Goal: Task Accomplishment & Management: Complete application form

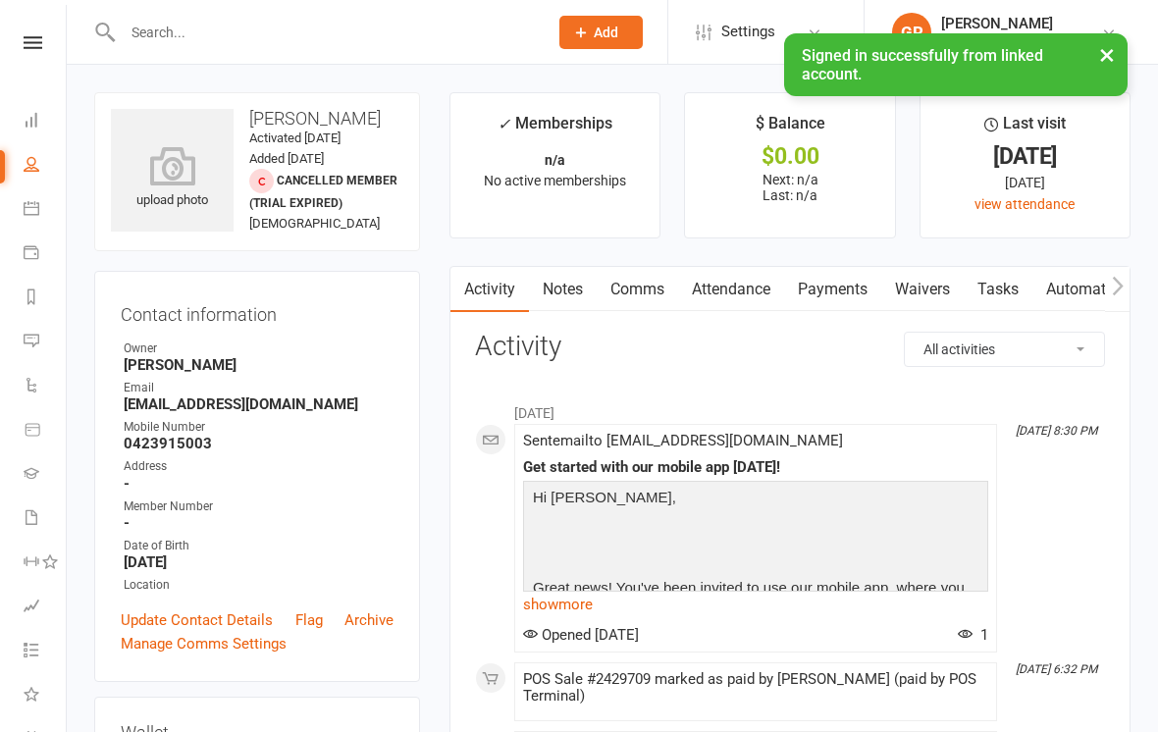
click at [597, 40] on button "Add" at bounding box center [600, 32] width 83 height 33
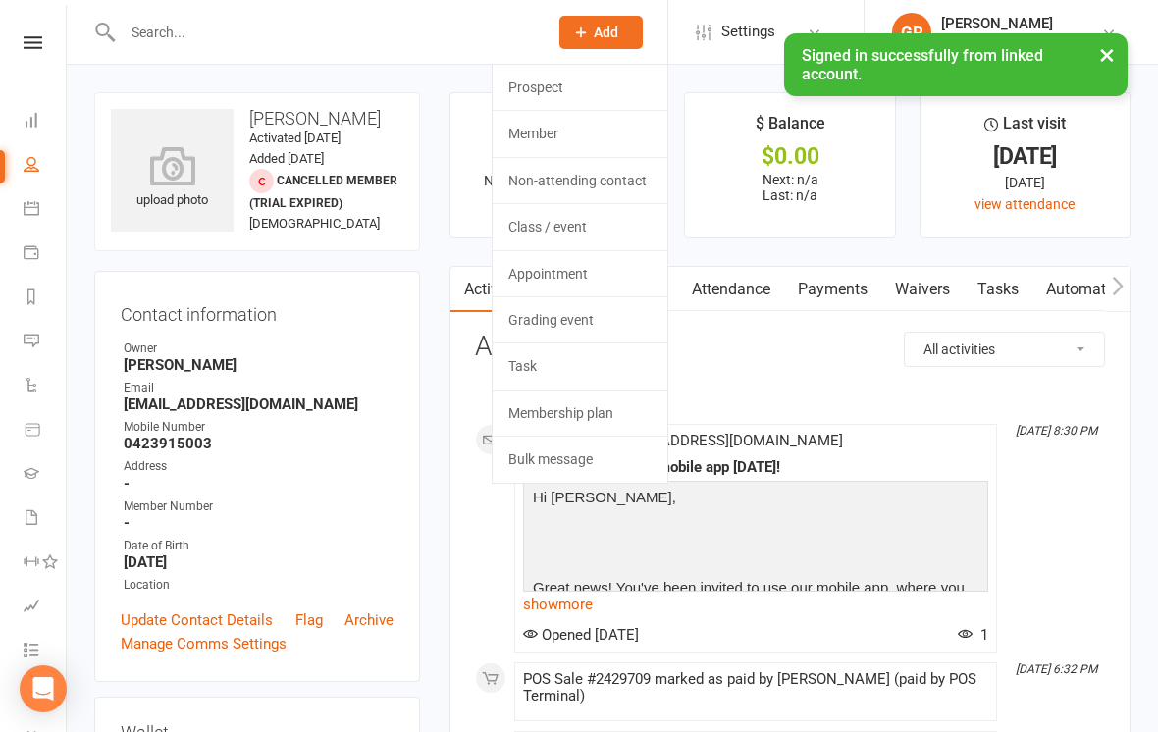
click at [645, 136] on link "Member" at bounding box center [579, 133] width 175 height 45
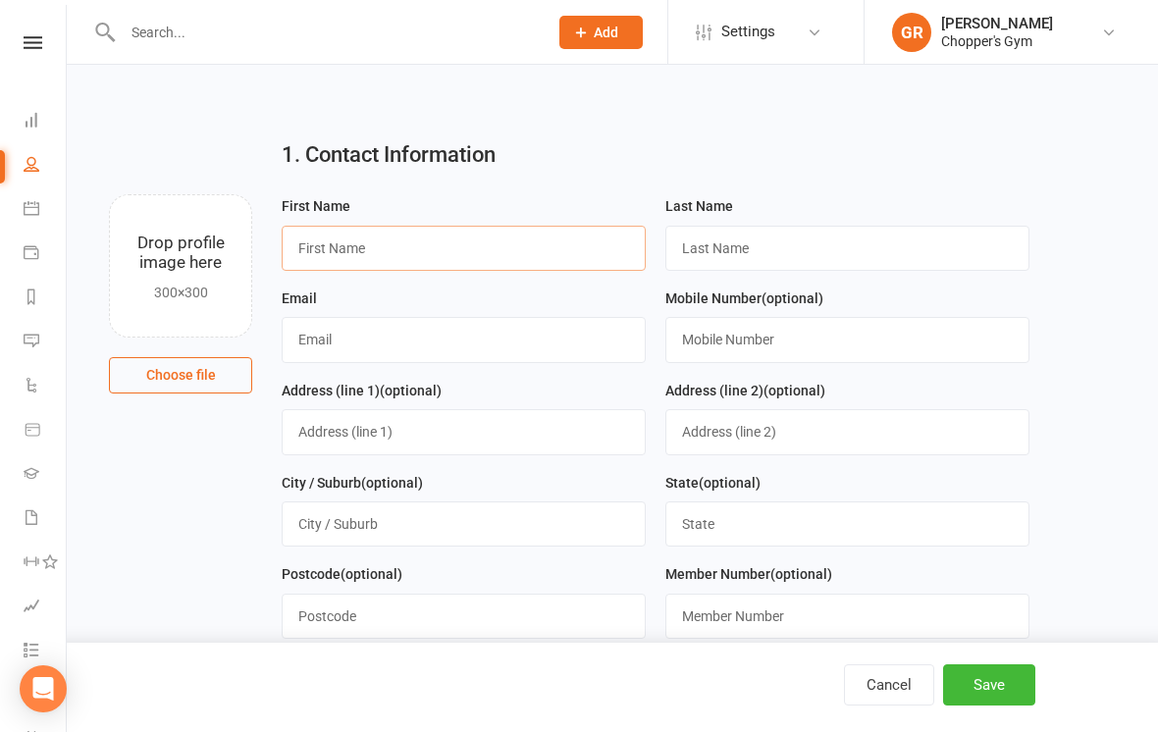
click at [609, 247] on input "text" at bounding box center [464, 248] width 364 height 45
type input "Loki"
click at [903, 269] on input "text" at bounding box center [847, 248] width 364 height 45
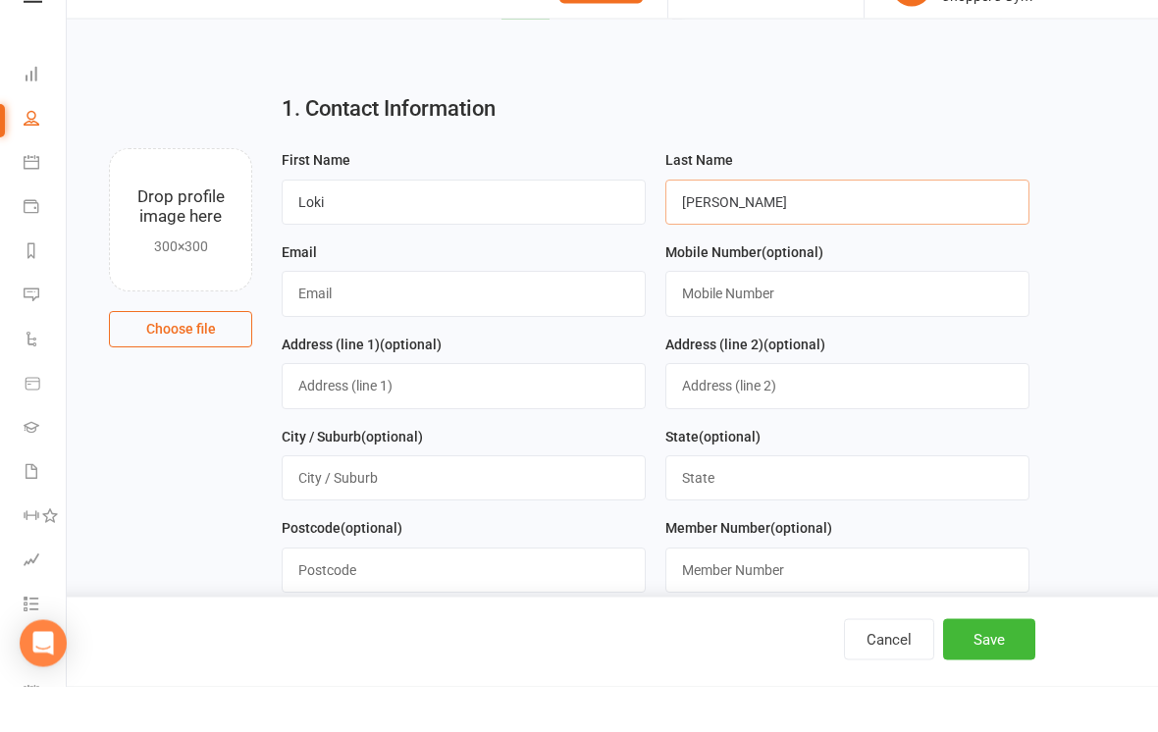
type input "[PERSON_NAME]"
click at [943, 317] on input "text" at bounding box center [847, 339] width 364 height 45
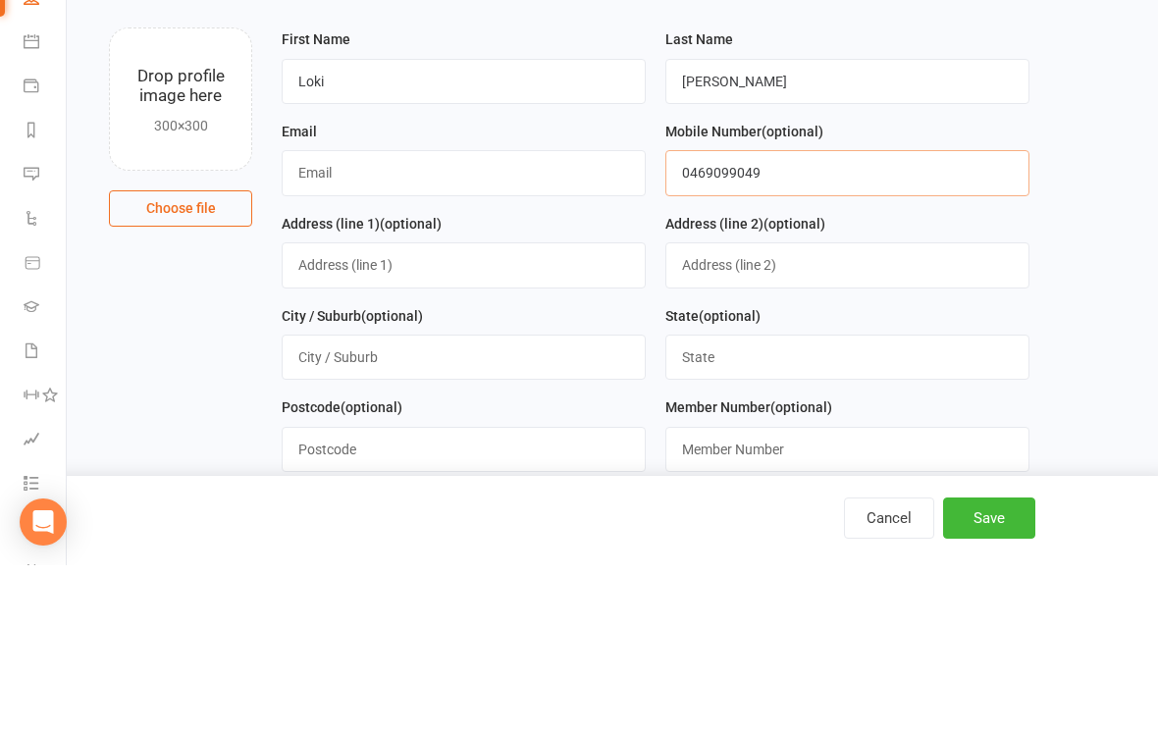
type input "0469099049"
click at [315, 409] on input "text" at bounding box center [464, 431] width 364 height 45
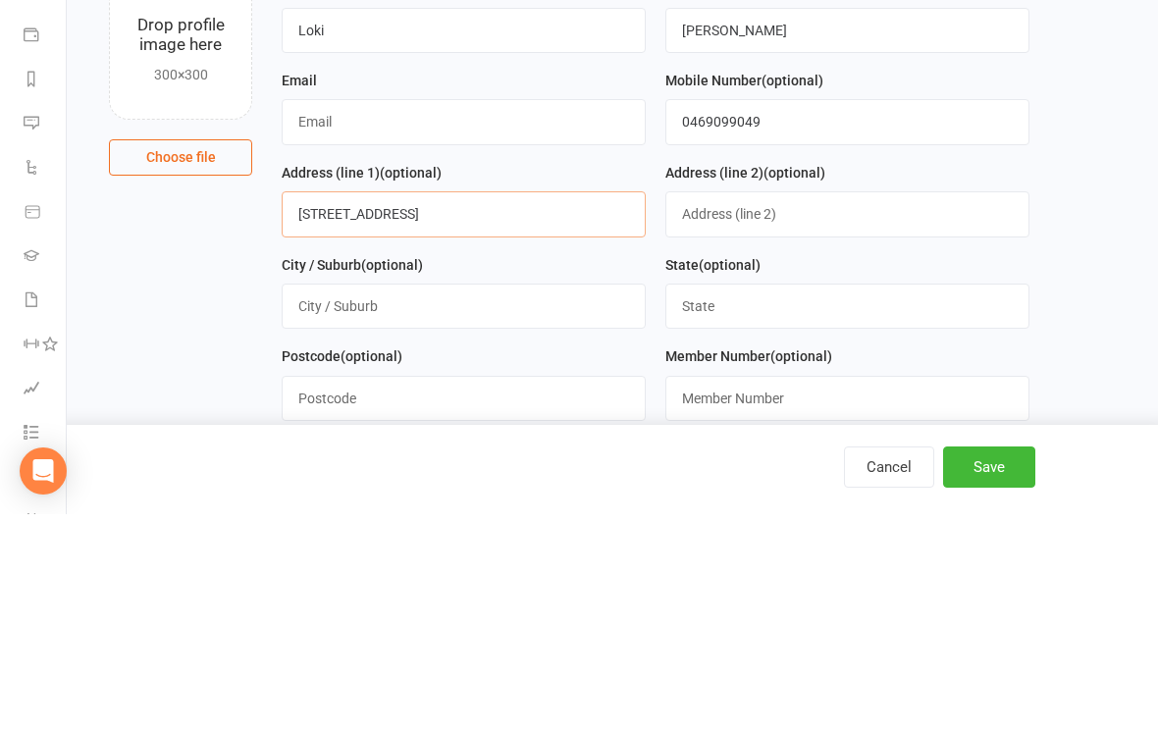
type input "[STREET_ADDRESS]"
click at [621, 501] on input "text" at bounding box center [464, 523] width 364 height 45
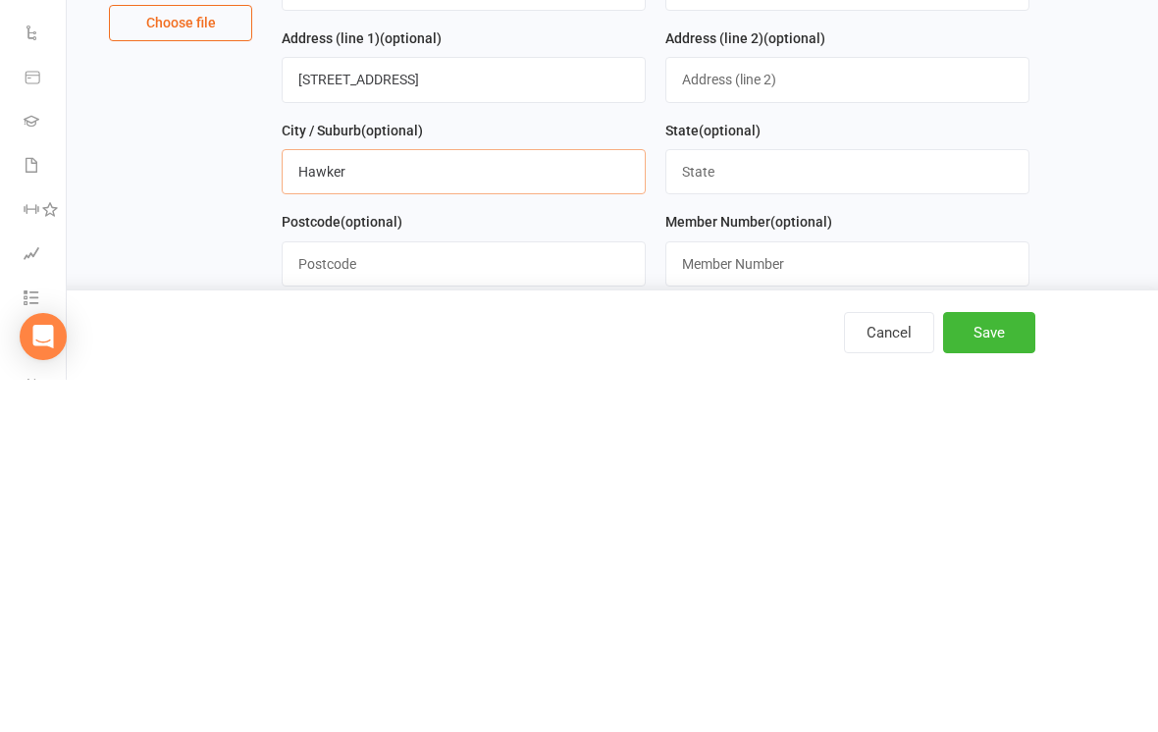
type input "Hawker"
click at [1006, 501] on input "text" at bounding box center [847, 523] width 364 height 45
type input "ACT"
click at [581, 594] on input "text" at bounding box center [464, 616] width 364 height 45
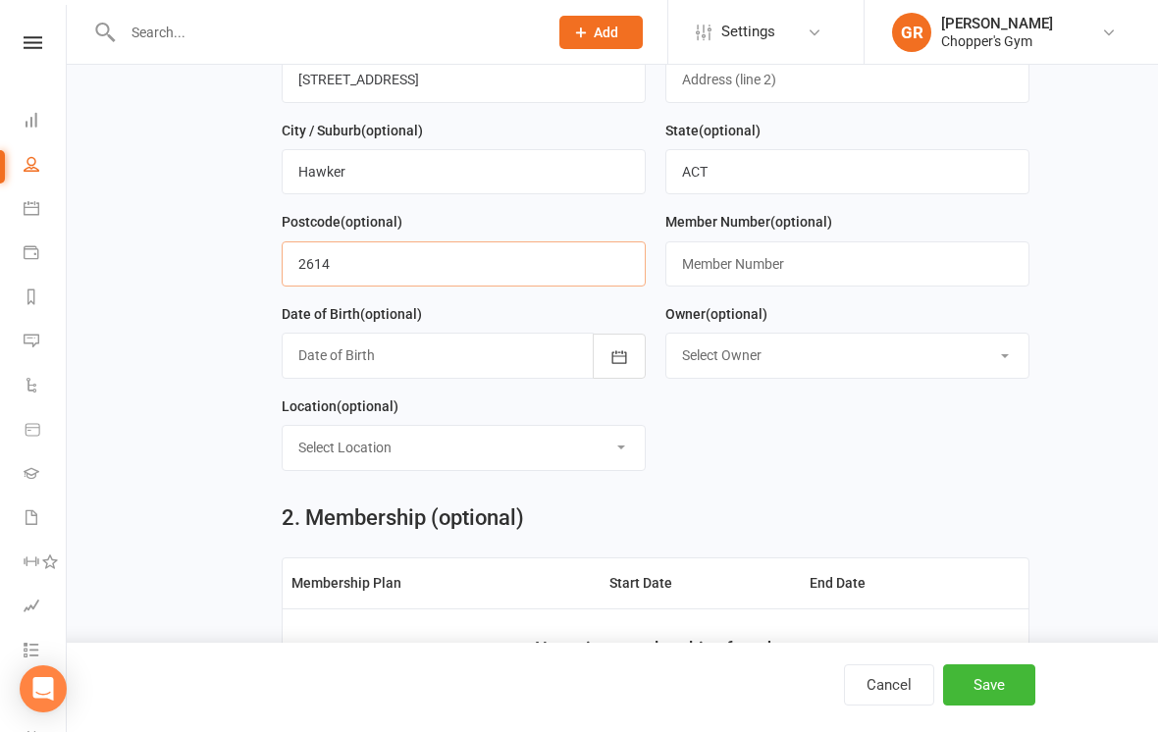
type input "2614"
click at [552, 374] on div at bounding box center [464, 355] width 364 height 45
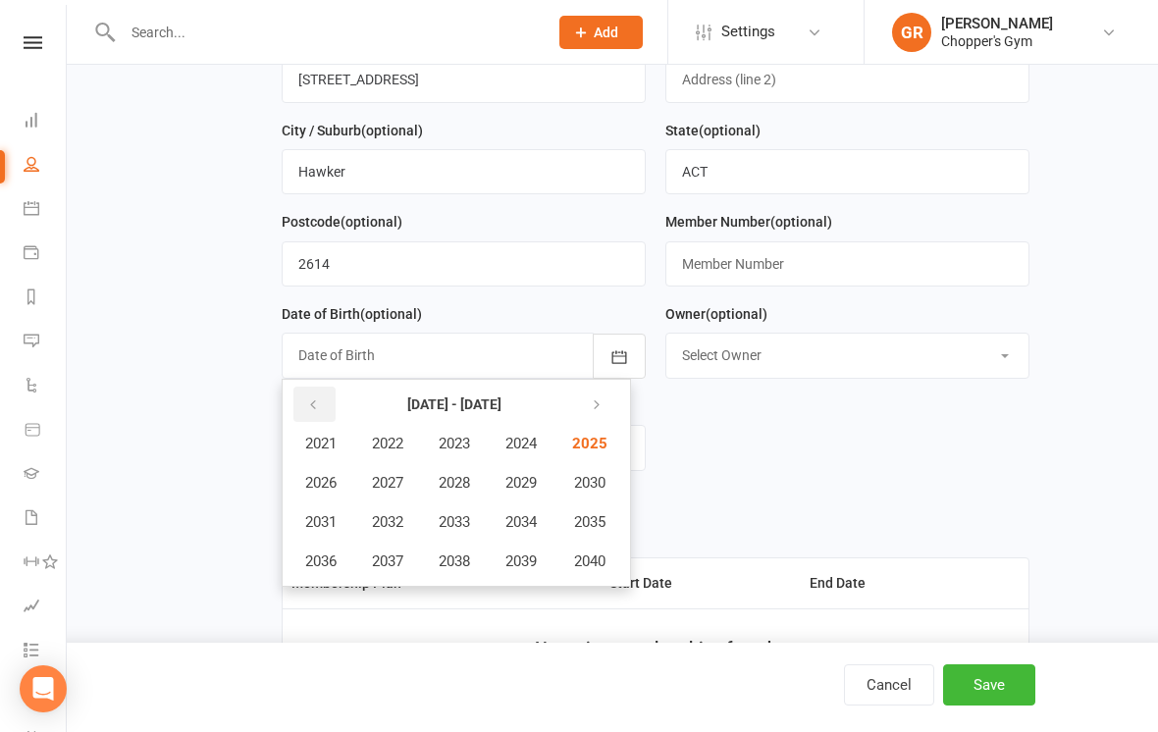
click at [316, 411] on icon "button" at bounding box center [313, 405] width 14 height 16
click at [466, 449] on span "2003" at bounding box center [454, 444] width 31 height 18
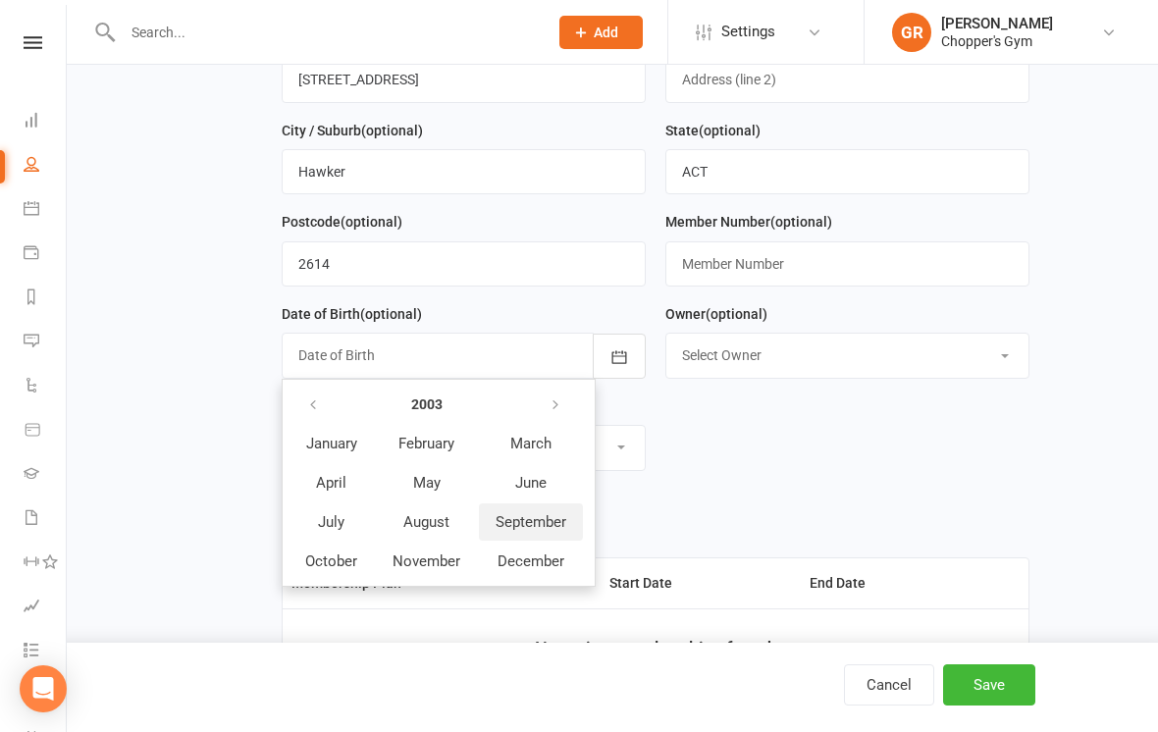
click at [536, 530] on span "September" at bounding box center [530, 522] width 71 height 18
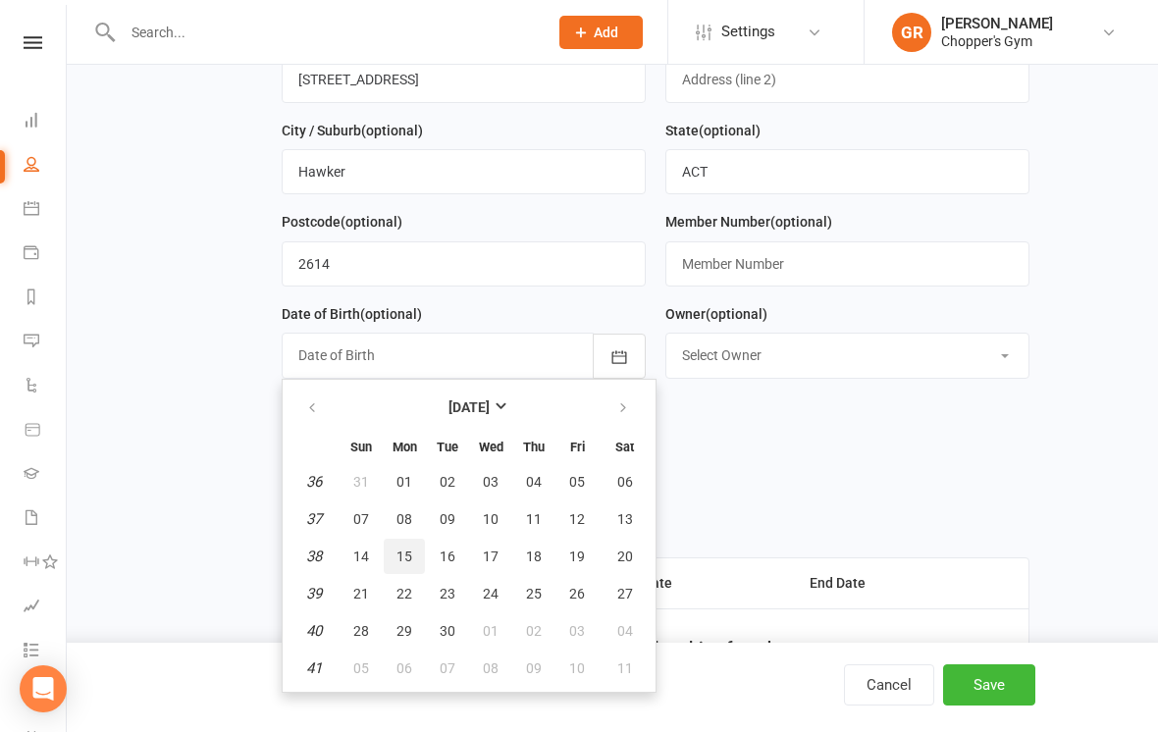
click at [414, 557] on button "15" at bounding box center [404, 556] width 41 height 35
type input "[DATE]"
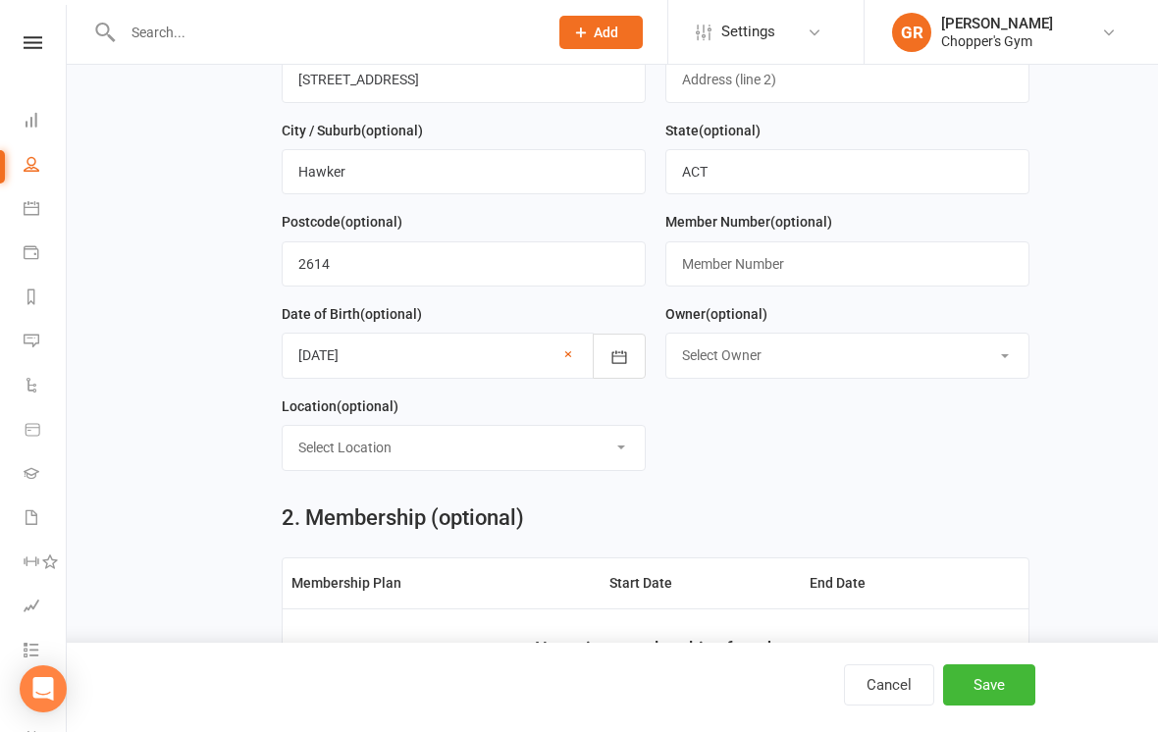
click at [863, 350] on select "Select Owner [PERSON_NAME] [PERSON_NAME] [PERSON_NAME] [PERSON_NAME] [PERSON_NA…" at bounding box center [847, 355] width 362 height 43
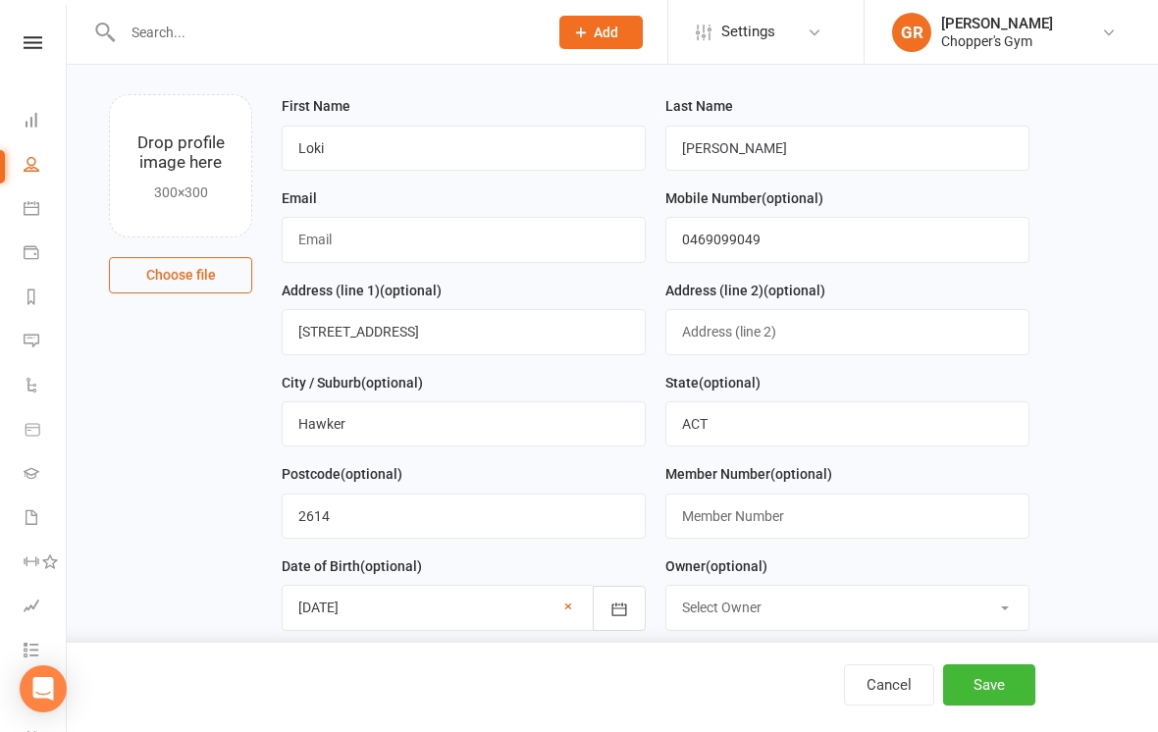
scroll to position [98, 0]
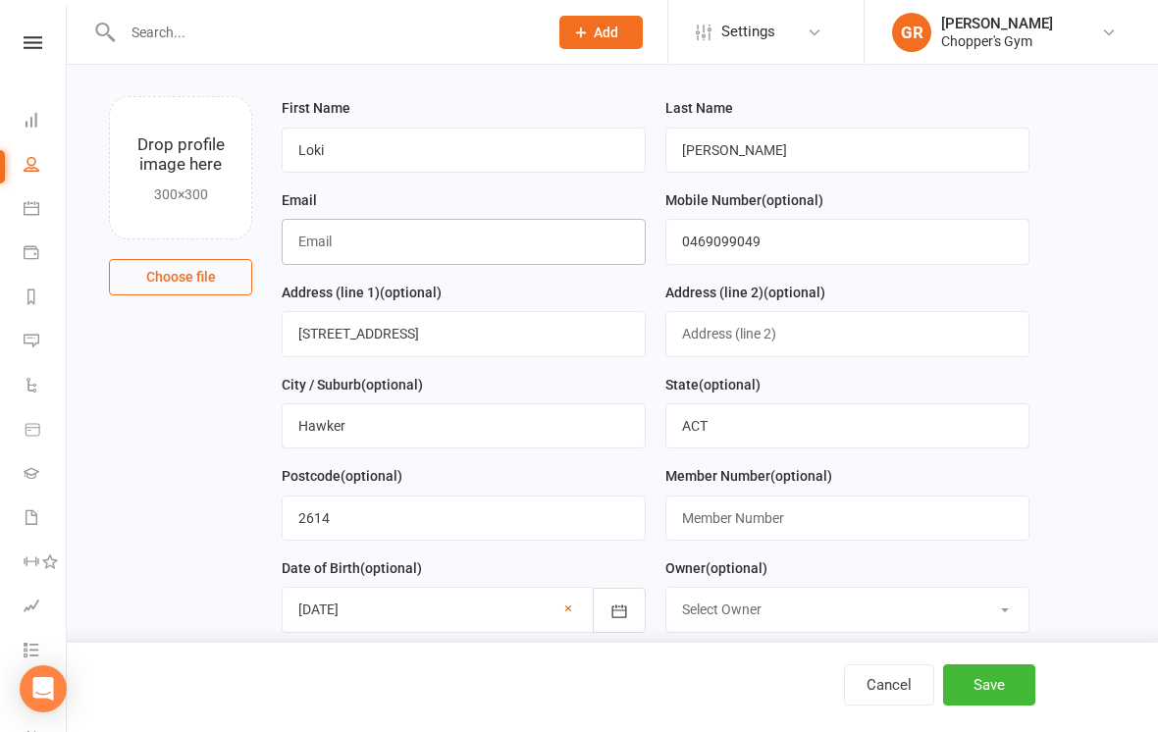
click at [588, 257] on input "text" at bounding box center [464, 241] width 364 height 45
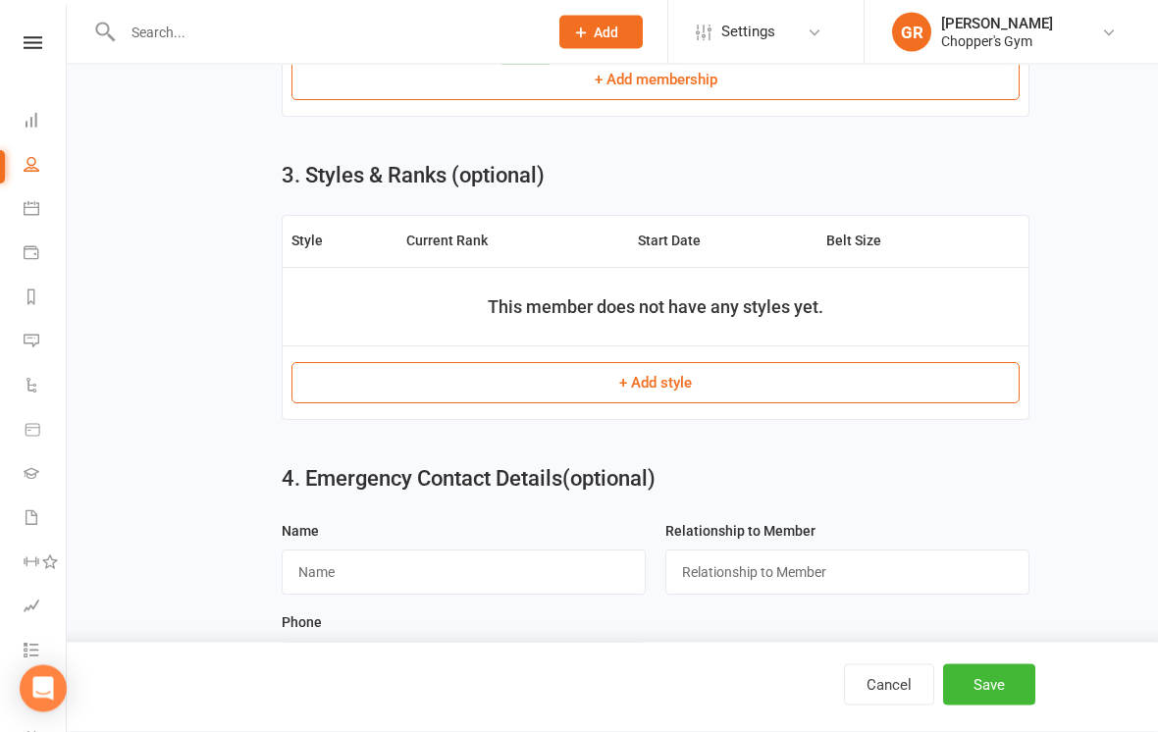
scroll to position [1066, 0]
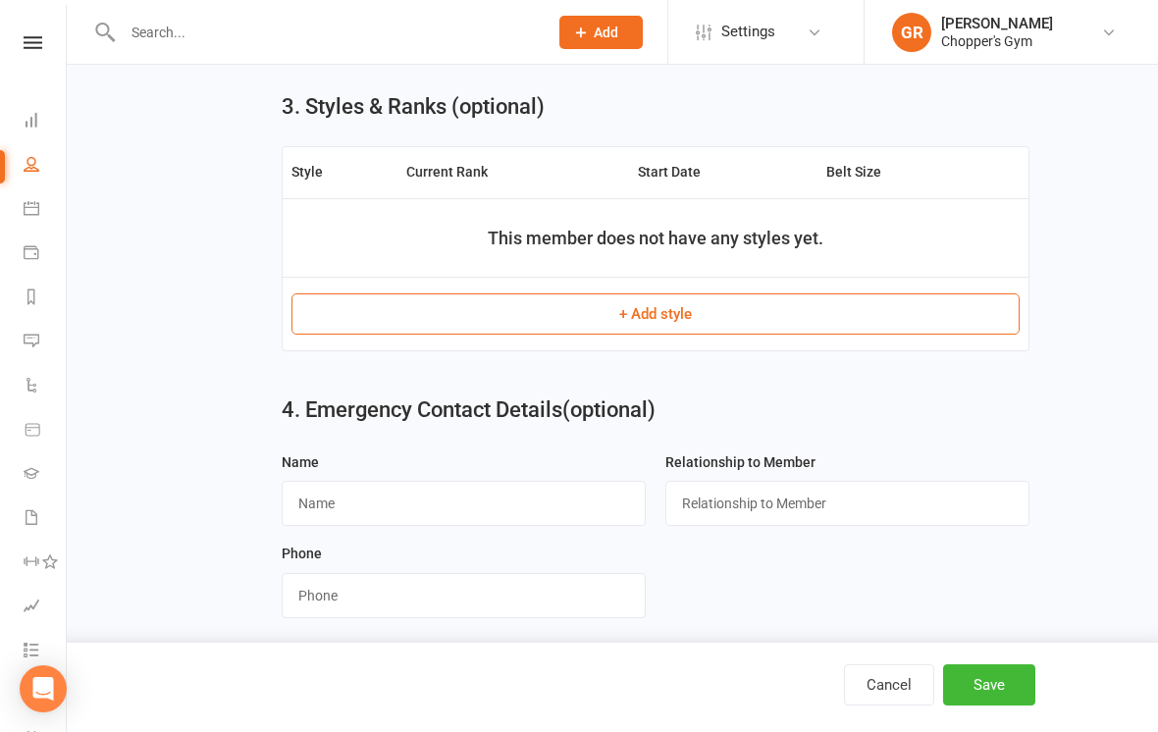
type input "[EMAIL_ADDRESS][DOMAIN_NAME]"
click at [557, 515] on input "text" at bounding box center [464, 503] width 364 height 45
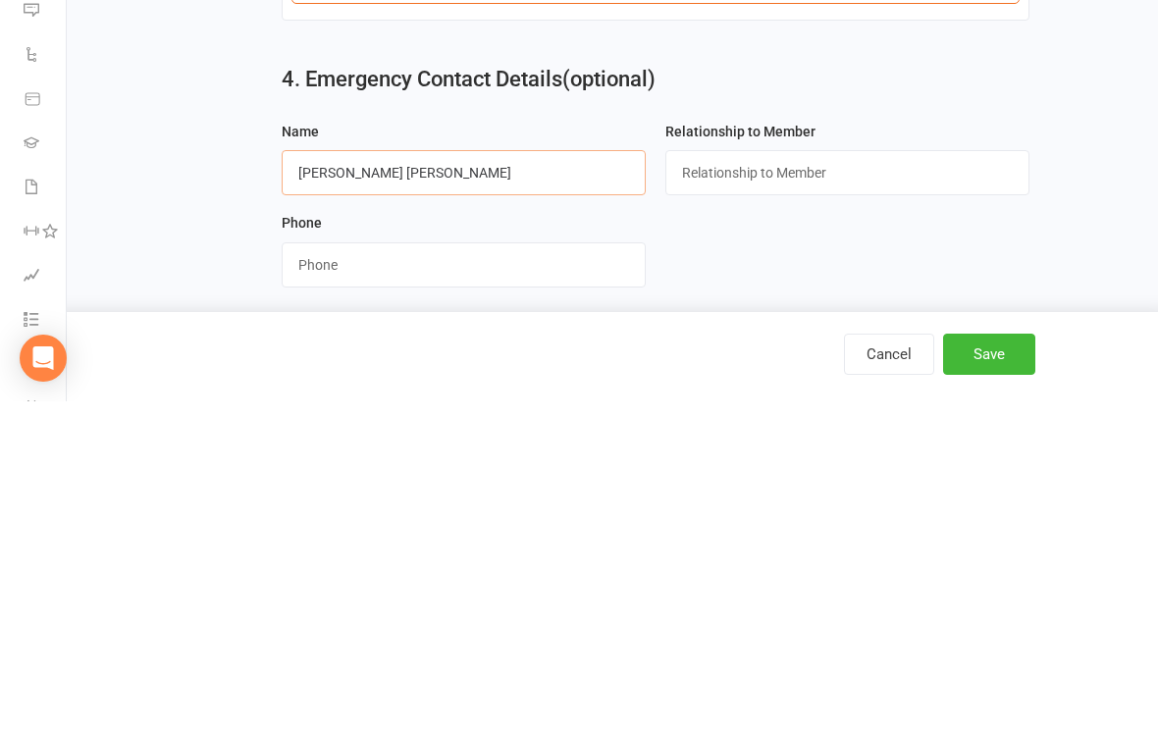
type input "[PERSON_NAME] [PERSON_NAME]"
click at [926, 481] on input "text" at bounding box center [847, 503] width 364 height 45
type input "Partner"
click at [597, 573] on input "string" at bounding box center [464, 595] width 364 height 45
click at [298, 573] on input "string" at bounding box center [464, 595] width 364 height 45
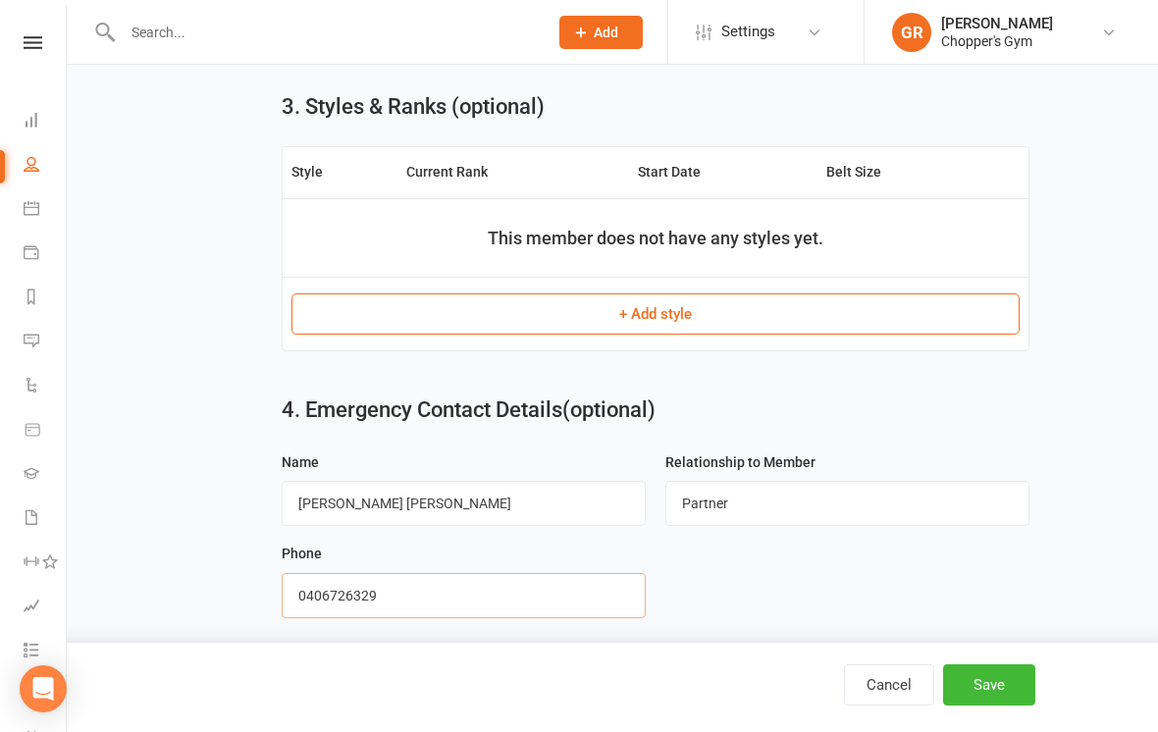
type input "0406726329"
click at [990, 705] on button "Save" at bounding box center [989, 684] width 92 height 41
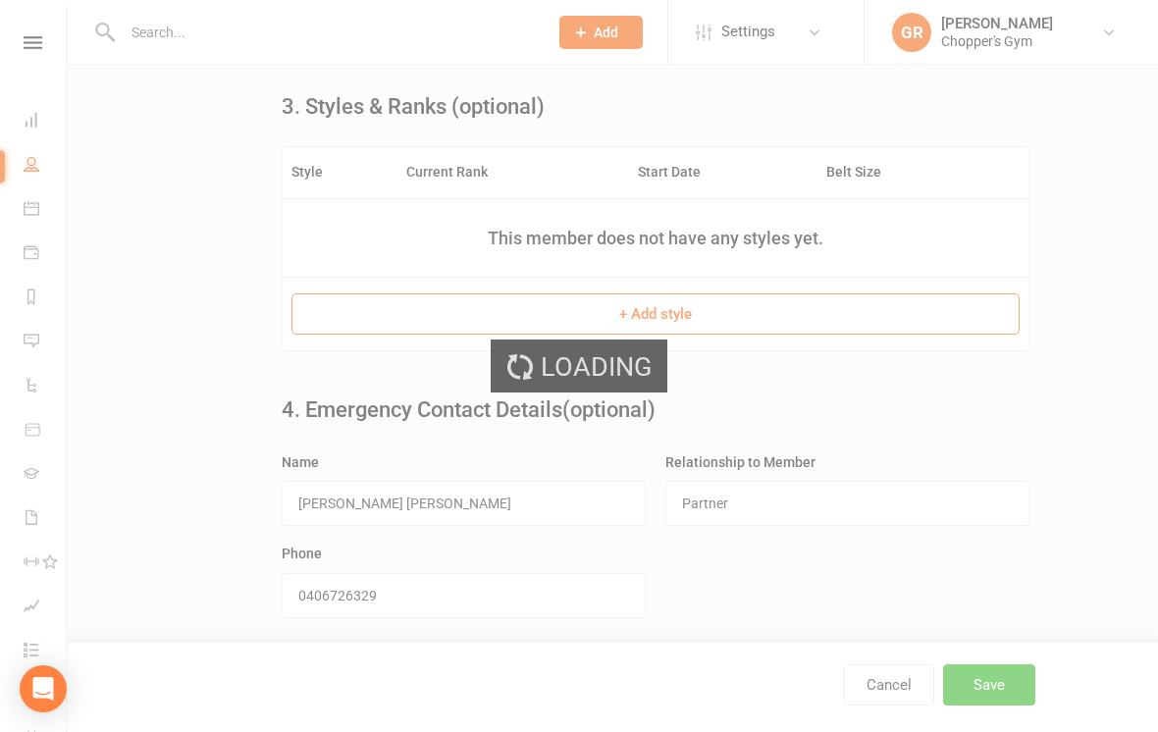
scroll to position [0, 0]
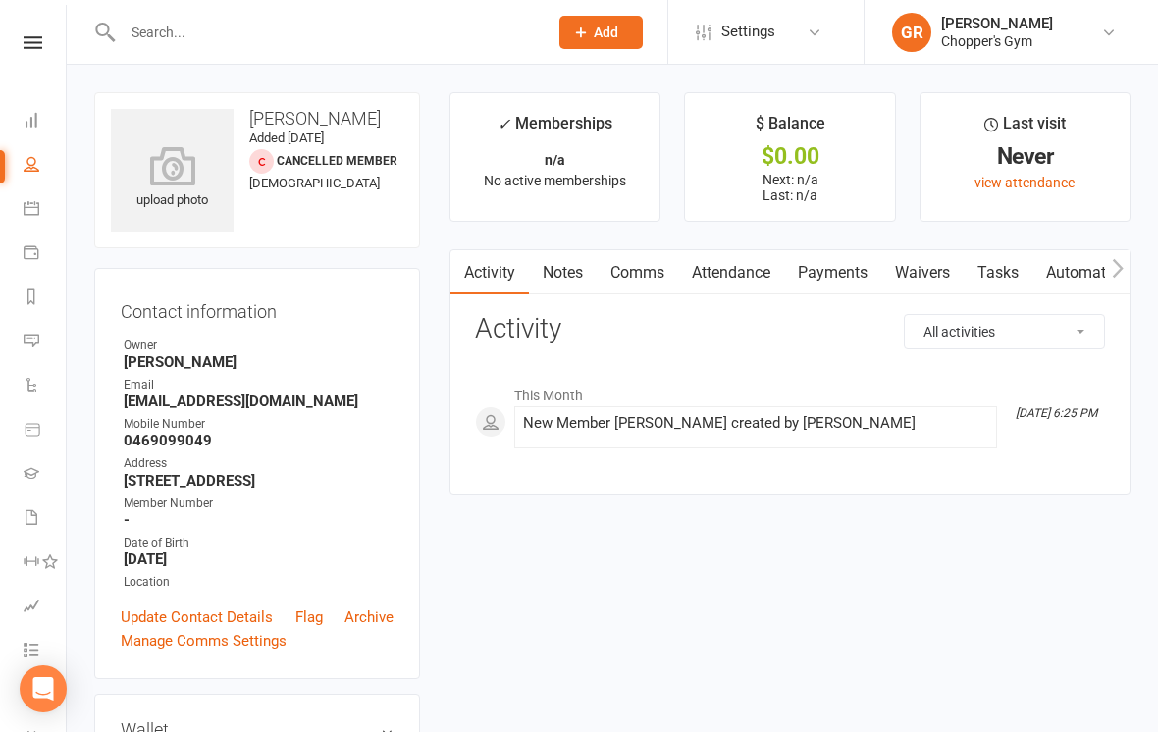
click at [942, 265] on link "Waivers" at bounding box center [922, 272] width 82 height 45
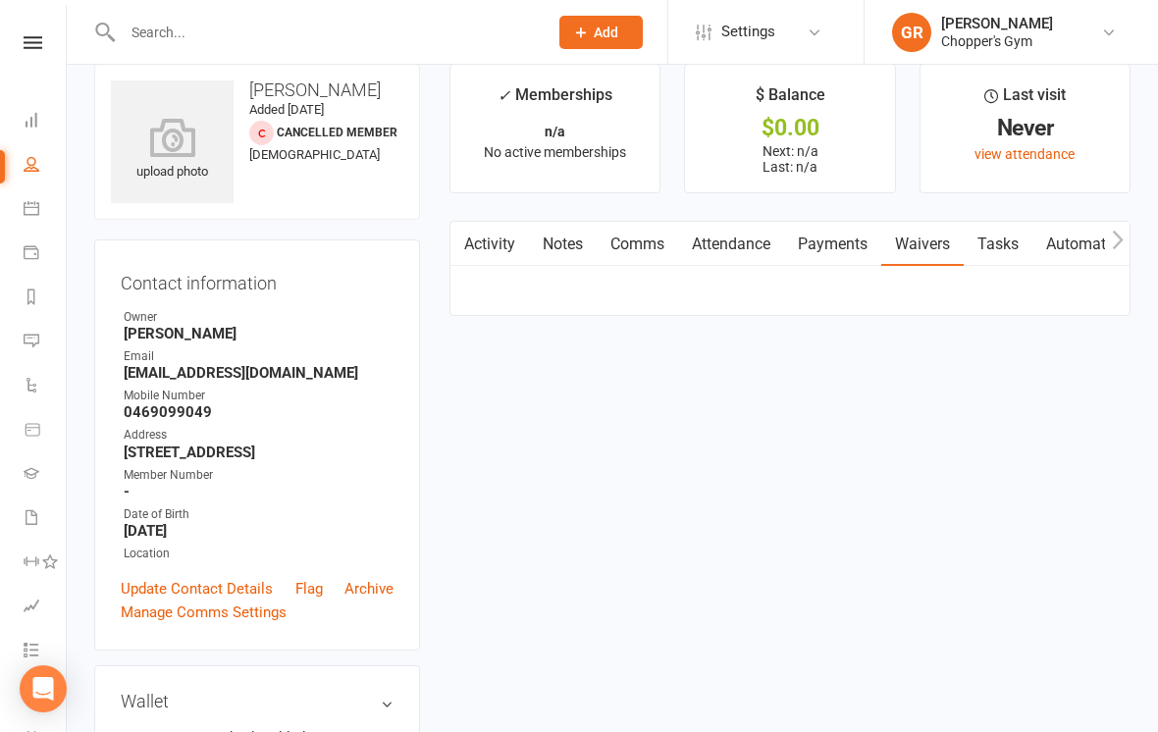
scroll to position [30, 0]
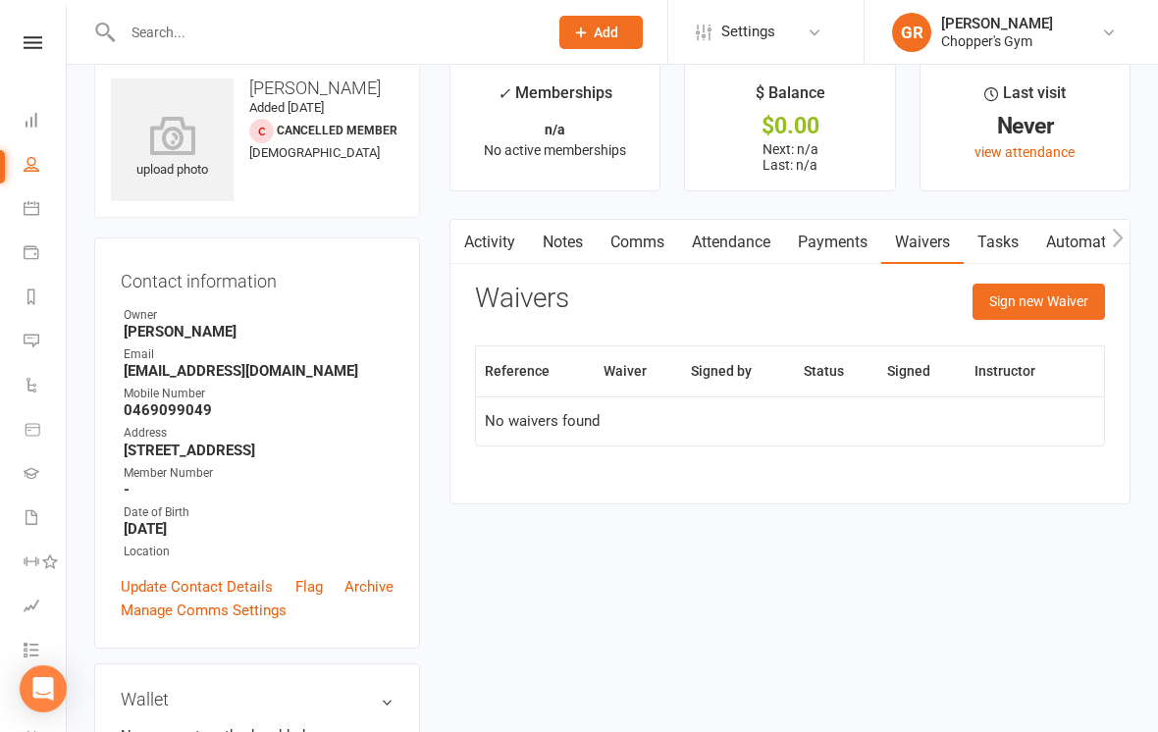
click at [1063, 289] on button "Sign new Waiver" at bounding box center [1038, 301] width 132 height 35
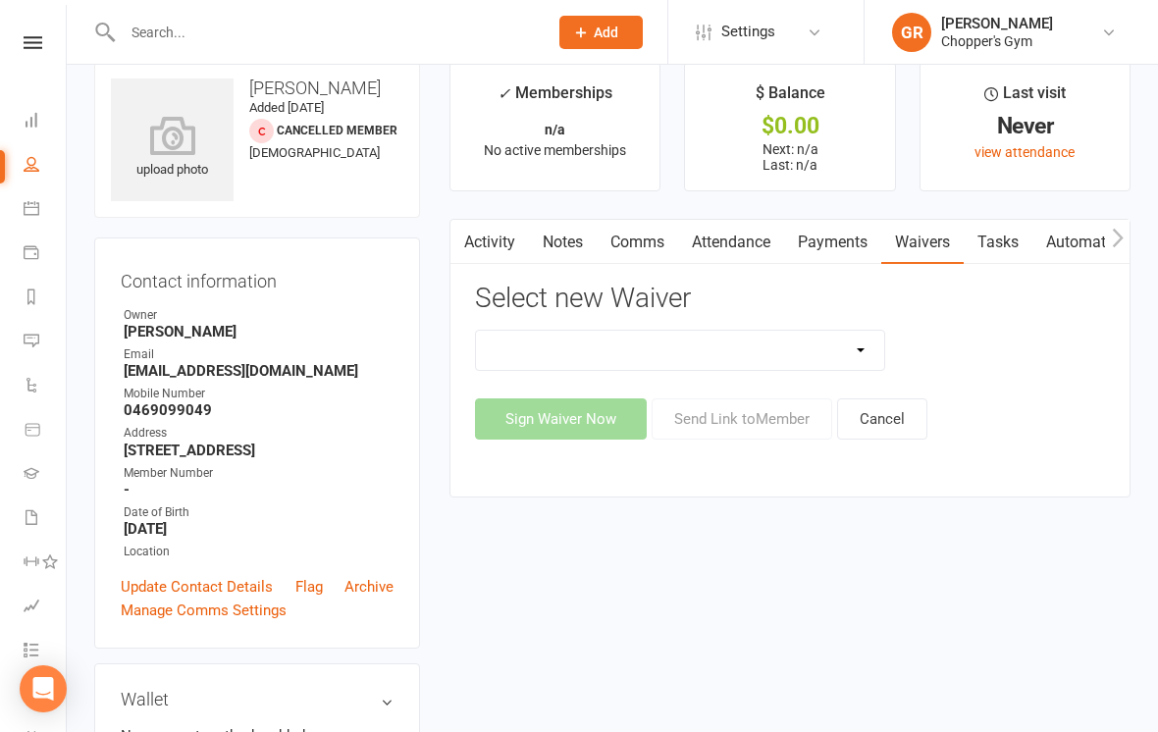
click at [696, 352] on select "12mth Up Front Membership Agreement Chopper's Gym Liability Waiver Chopper's Gy…" at bounding box center [680, 350] width 408 height 39
select select "13488"
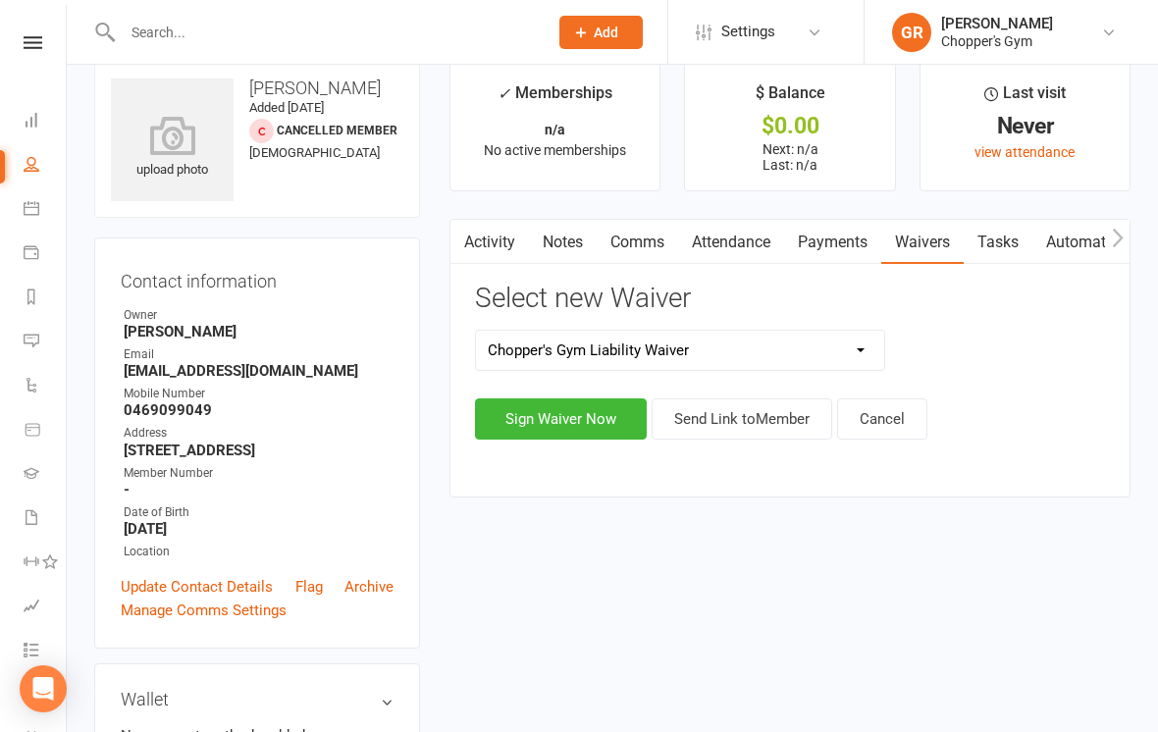
click at [602, 414] on button "Sign Waiver Now" at bounding box center [561, 418] width 172 height 41
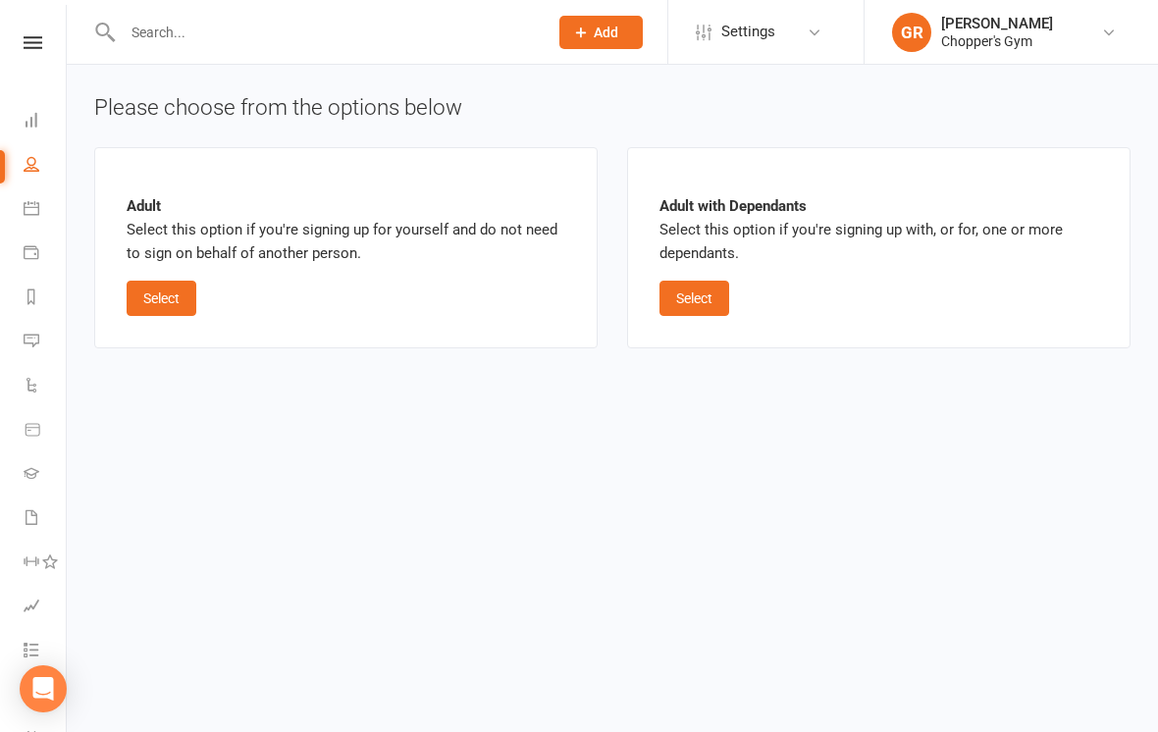
click at [160, 294] on button "Select" at bounding box center [162, 298] width 70 height 35
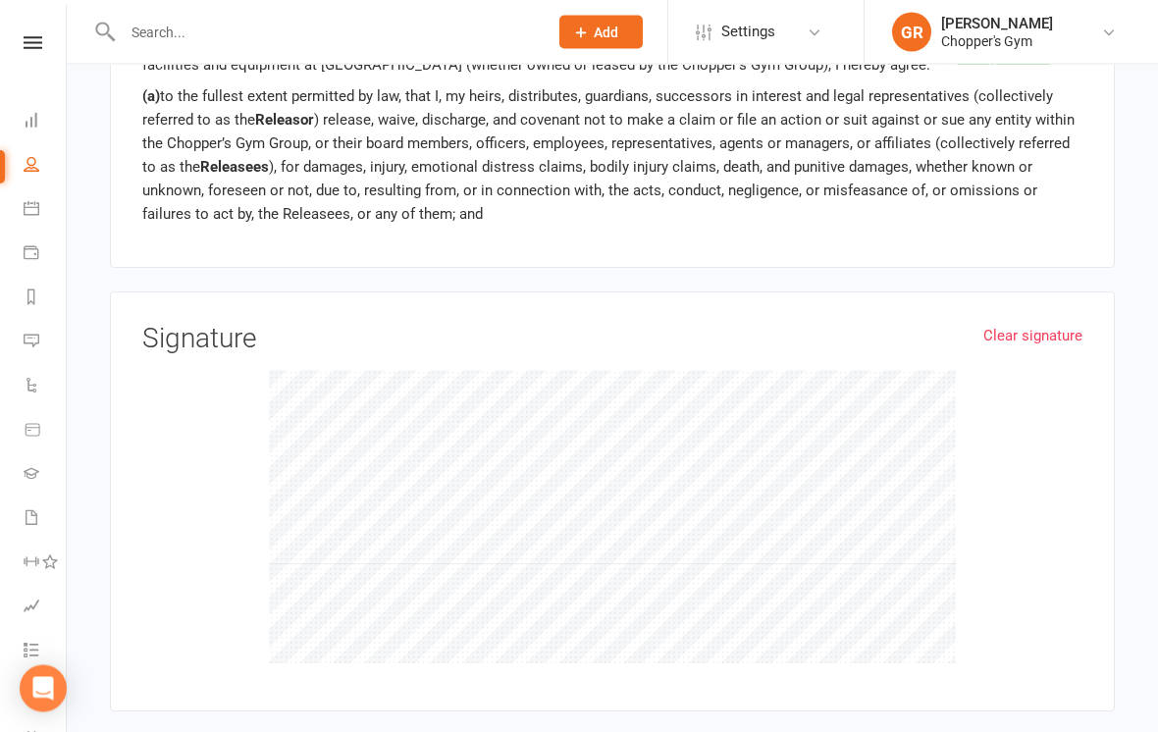
scroll to position [1592, 0]
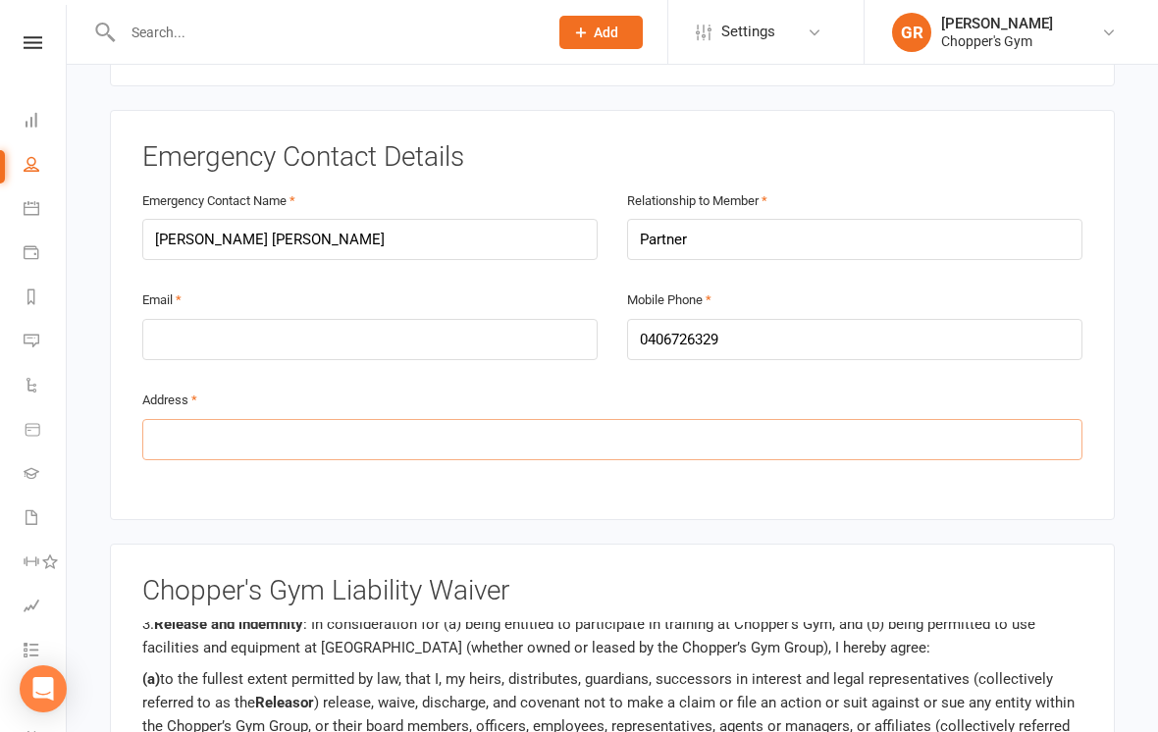
click at [396, 427] on input "text" at bounding box center [612, 439] width 940 height 41
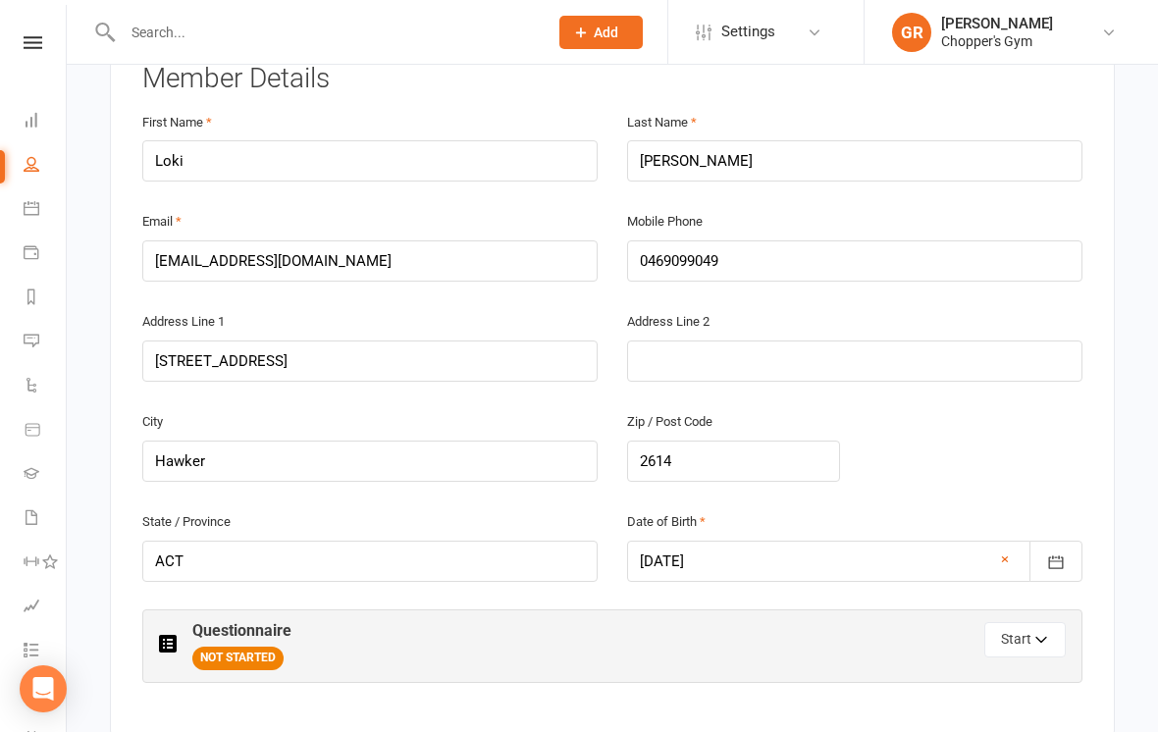
scroll to position [363, 0]
type input "NA"
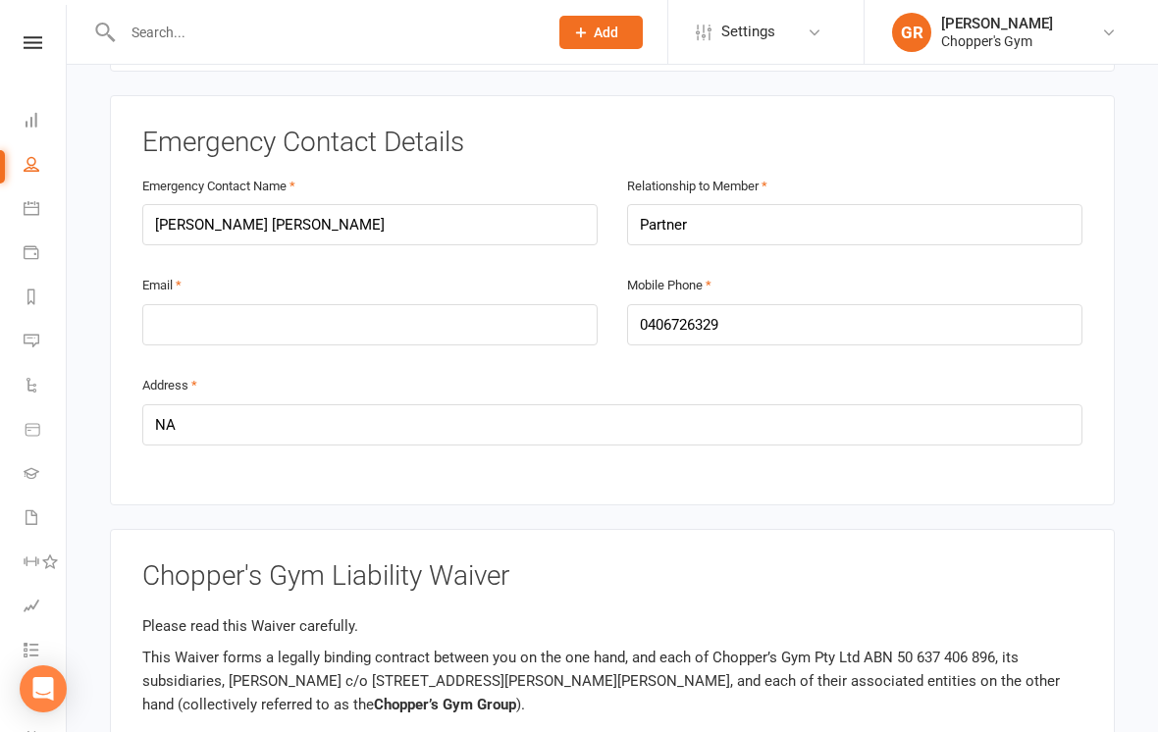
scroll to position [1026, 0]
click at [474, 315] on input "email" at bounding box center [369, 325] width 455 height 41
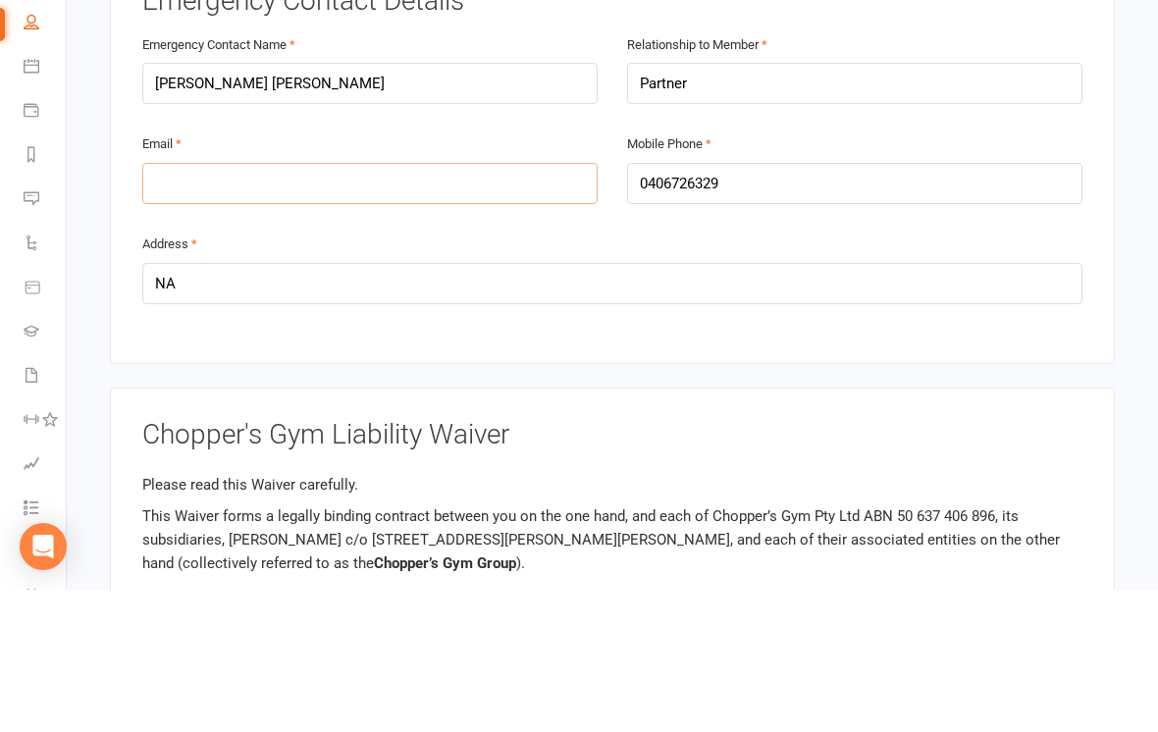
click at [473, 305] on input "email" at bounding box center [369, 325] width 455 height 41
click at [456, 305] on input "email" at bounding box center [369, 325] width 455 height 41
paste input "[EMAIL_ADDRESS][DOMAIN_NAME]"
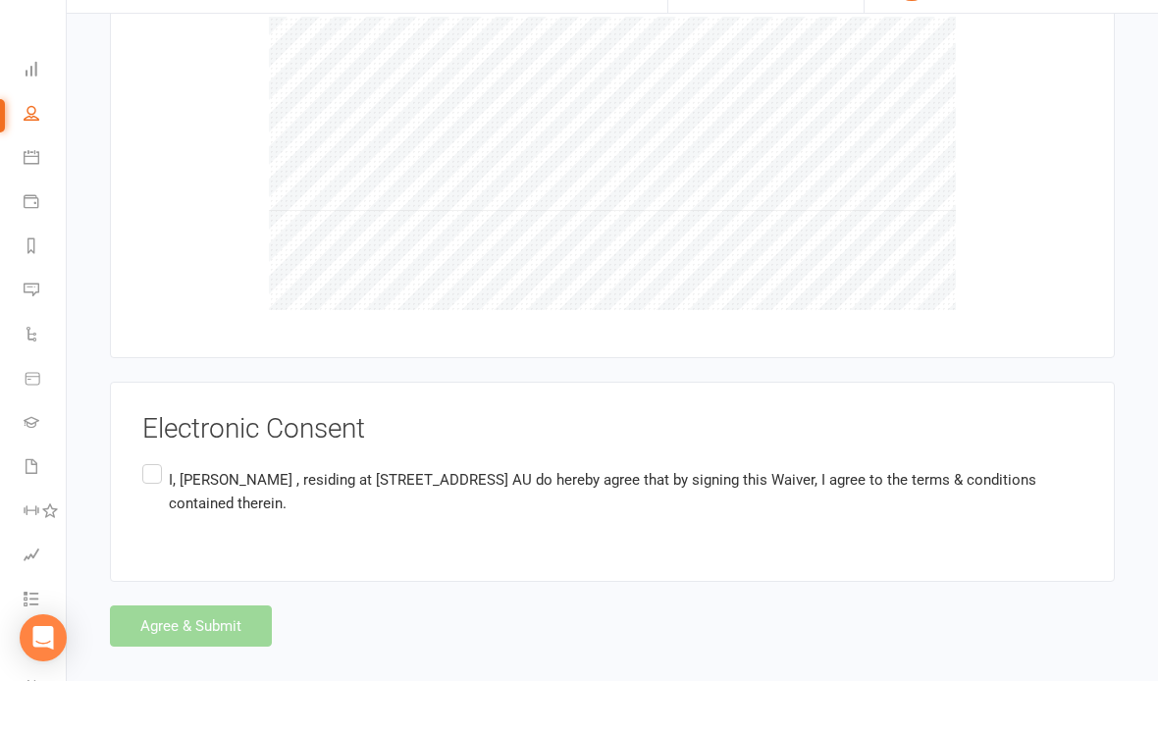
scroll to position [934, 0]
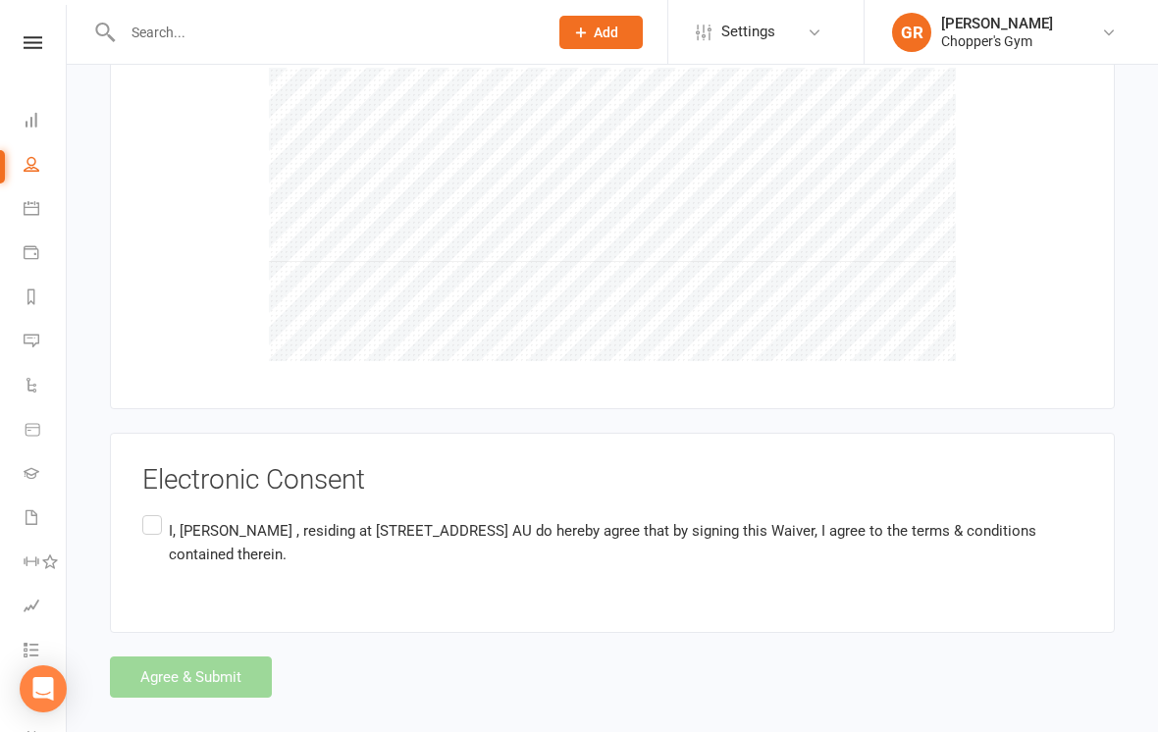
type input "[EMAIL_ADDRESS][DOMAIN_NAME]"
click at [162, 511] on label "I, [PERSON_NAME] , residing at [STREET_ADDRESS] AU do hereby agree that by sign…" at bounding box center [612, 542] width 940 height 62
click at [155, 511] on input "I, [PERSON_NAME] , residing at [STREET_ADDRESS] AU do hereby agree that by sign…" at bounding box center [148, 511] width 13 height 0
click at [223, 679] on button "Agree & Submit" at bounding box center [191, 676] width 162 height 41
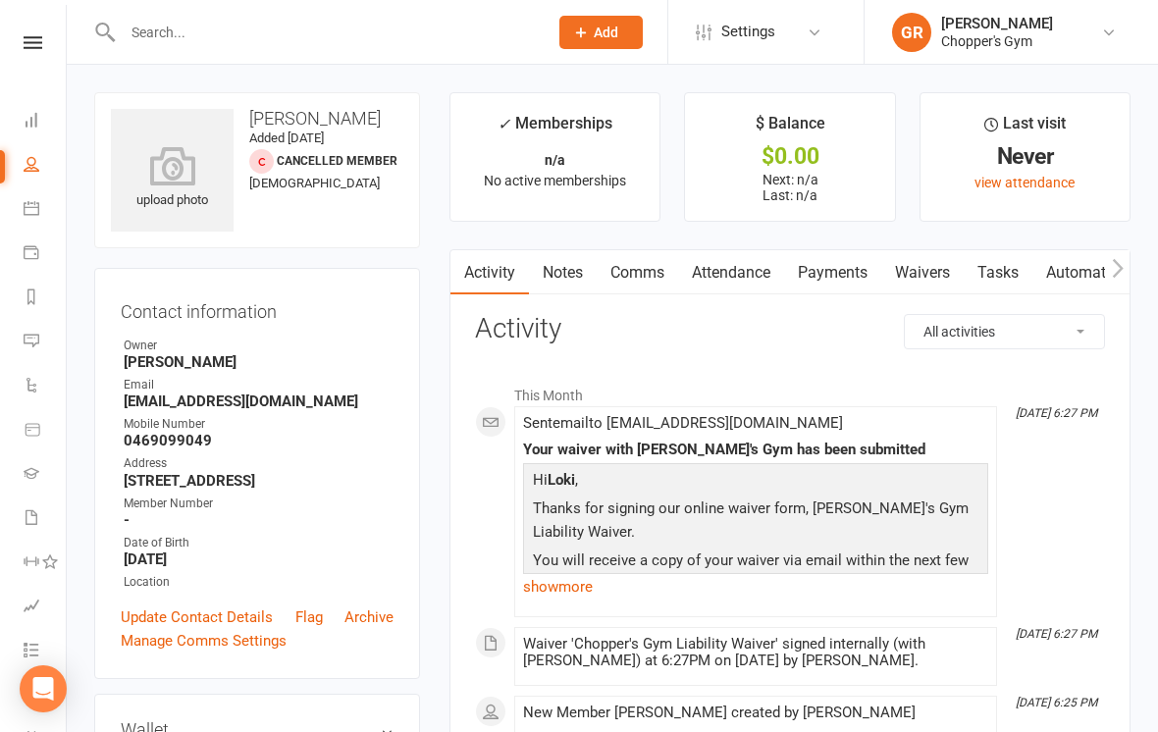
click at [948, 264] on link "Waivers" at bounding box center [922, 272] width 82 height 45
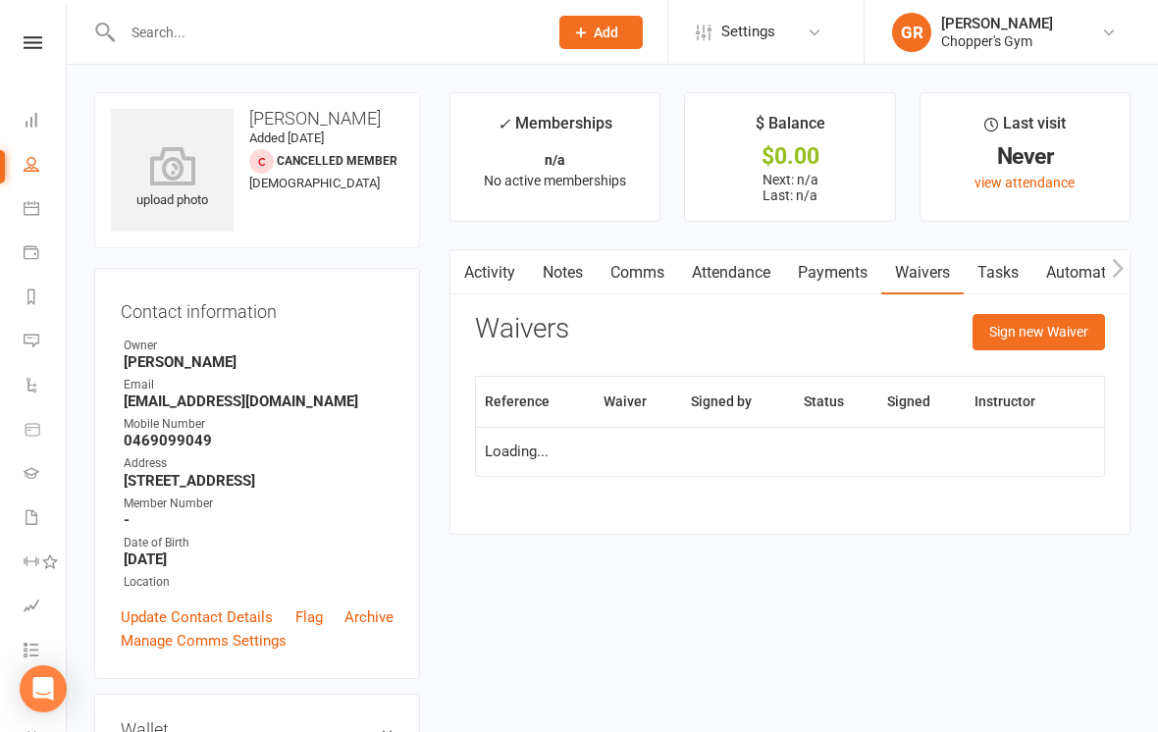
scroll to position [30, 0]
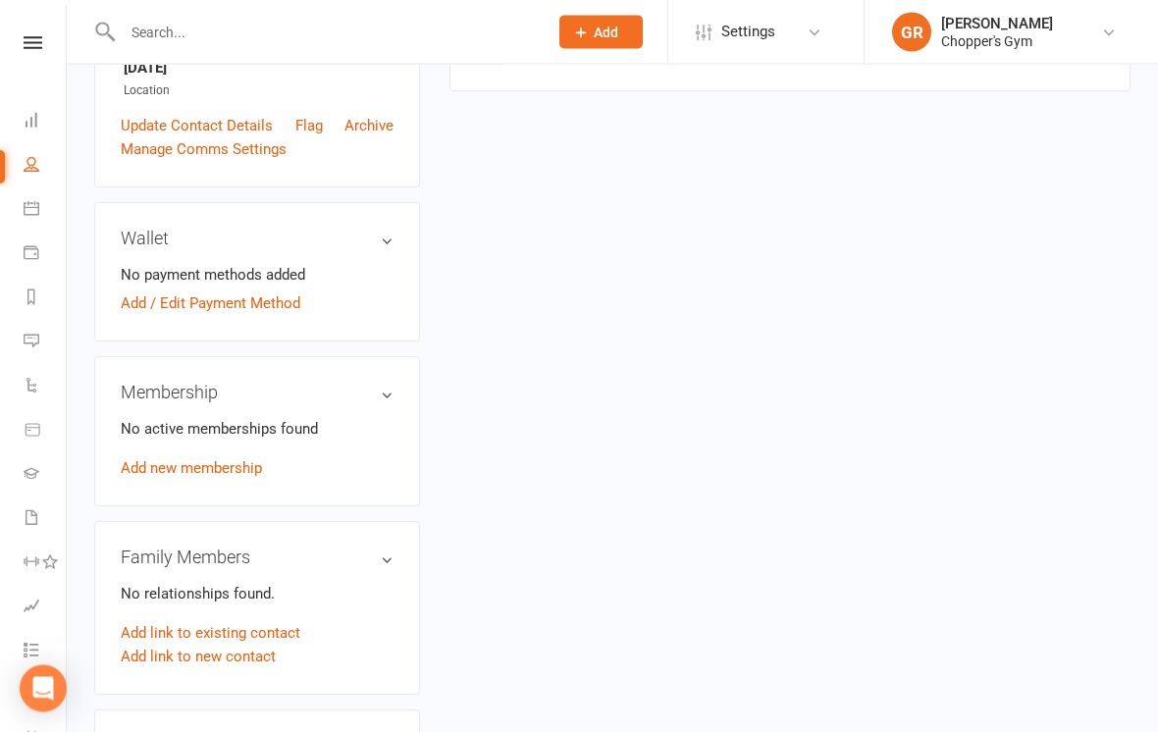
click at [226, 475] on link "Add new membership" at bounding box center [191, 469] width 141 height 18
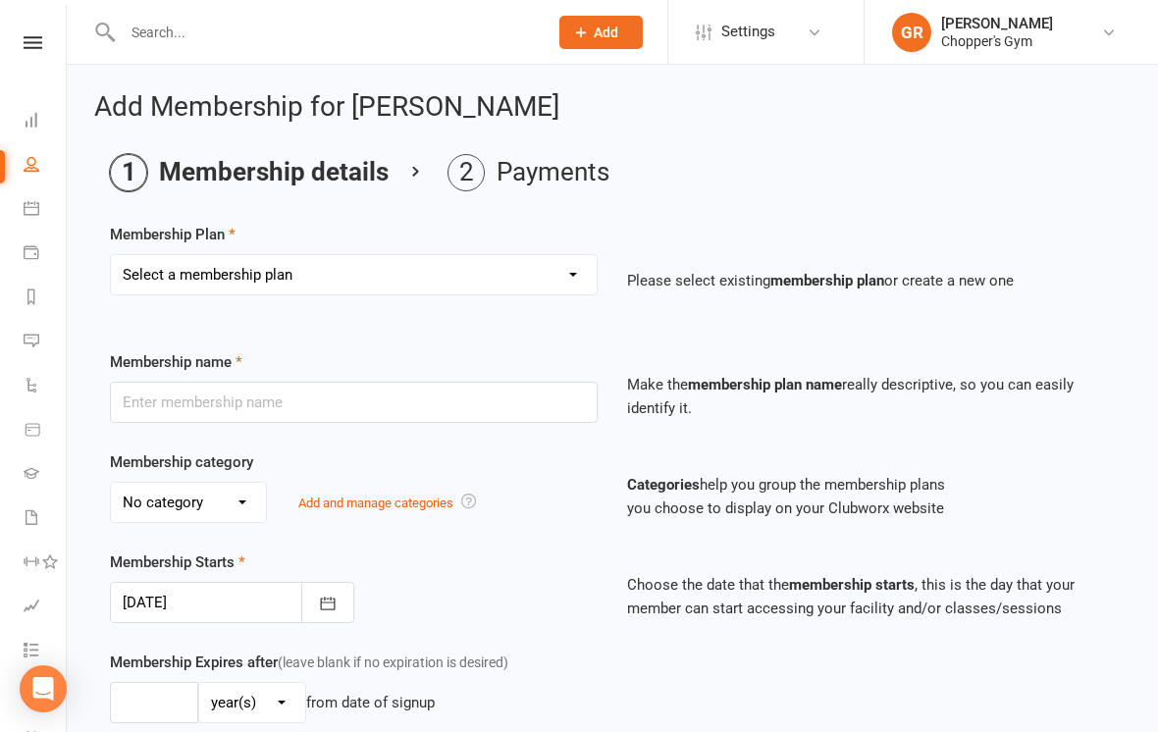
click at [551, 266] on select "Select a membership plan Create new Membership Plan Staff Membership Ongoing Un…" at bounding box center [354, 274] width 486 height 39
select select "3"
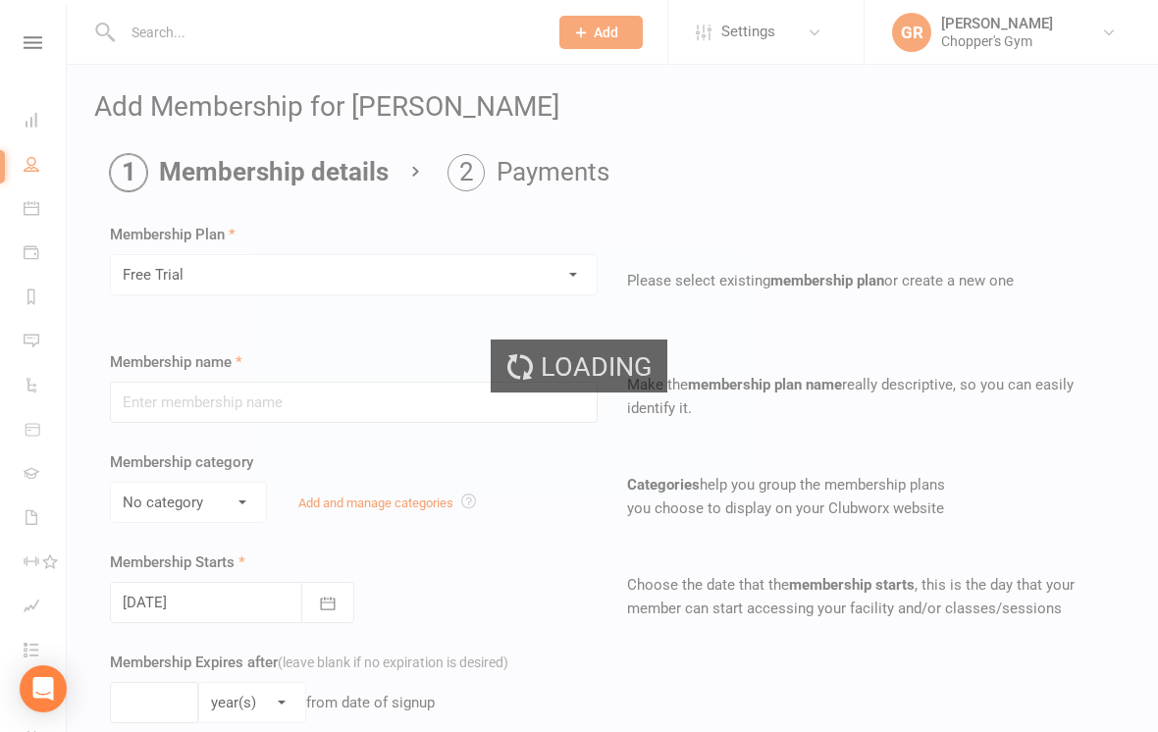
type input "Free Trial"
select select "0"
type input "0"
type input "1"
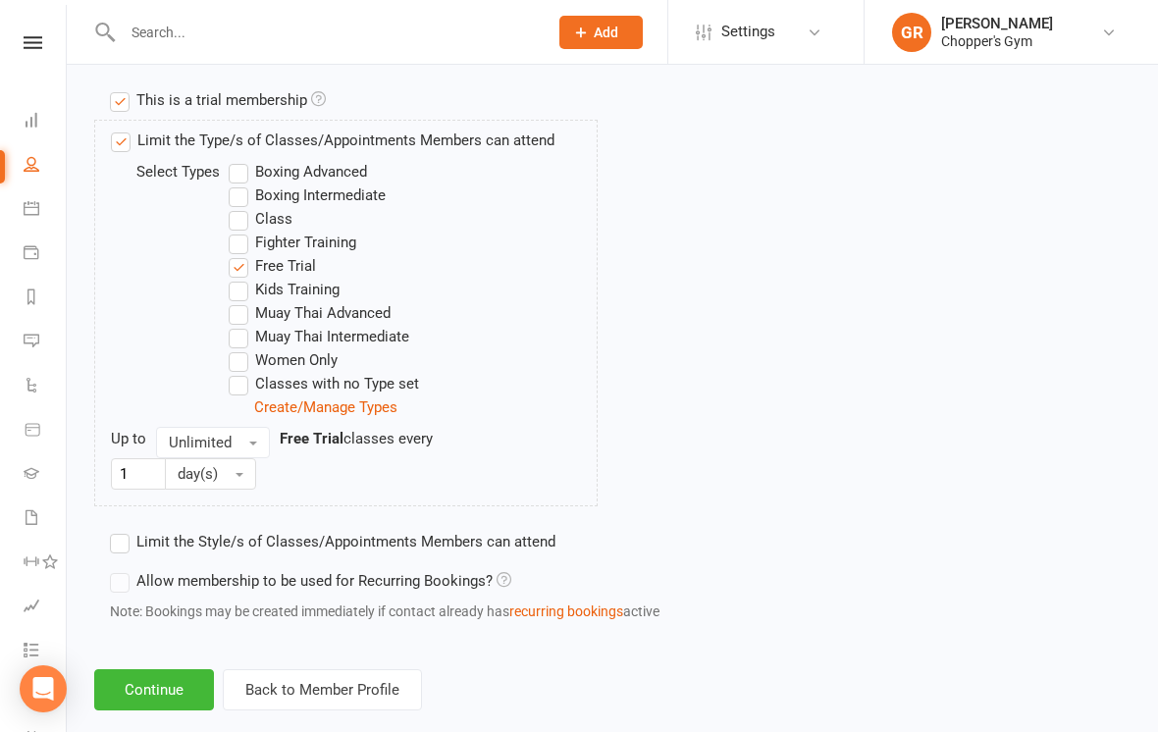
scroll to position [955, 0]
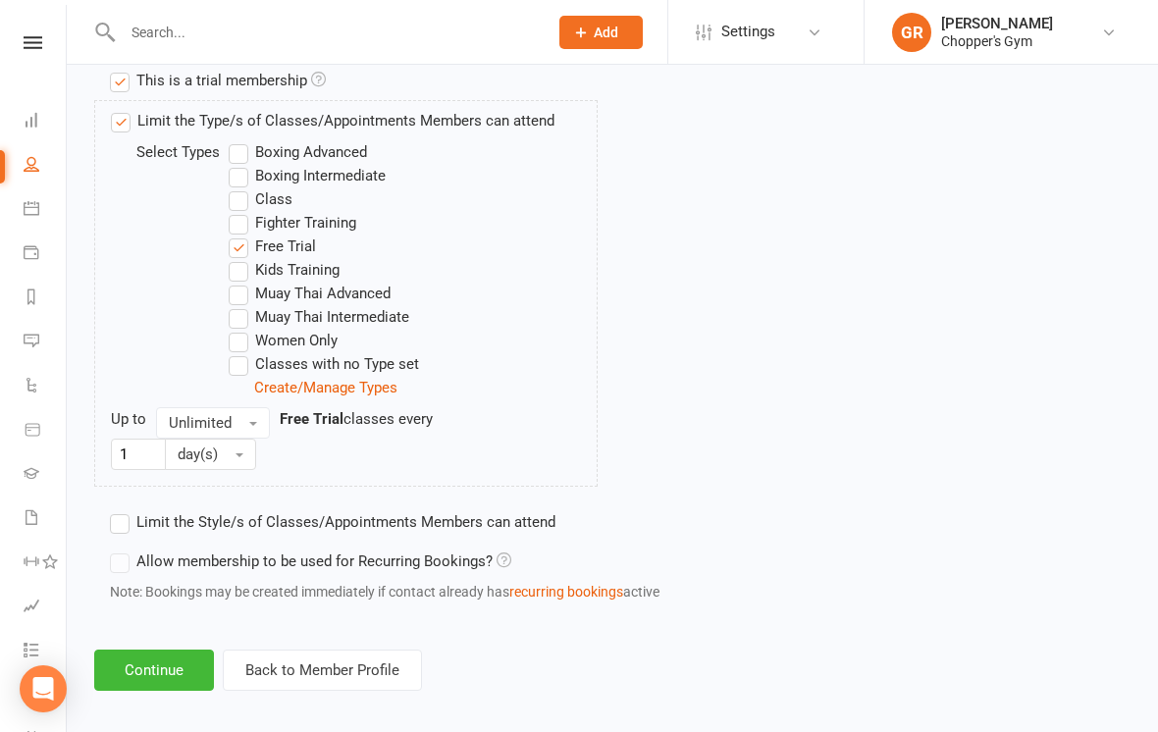
click at [178, 666] on button "Continue" at bounding box center [154, 669] width 120 height 41
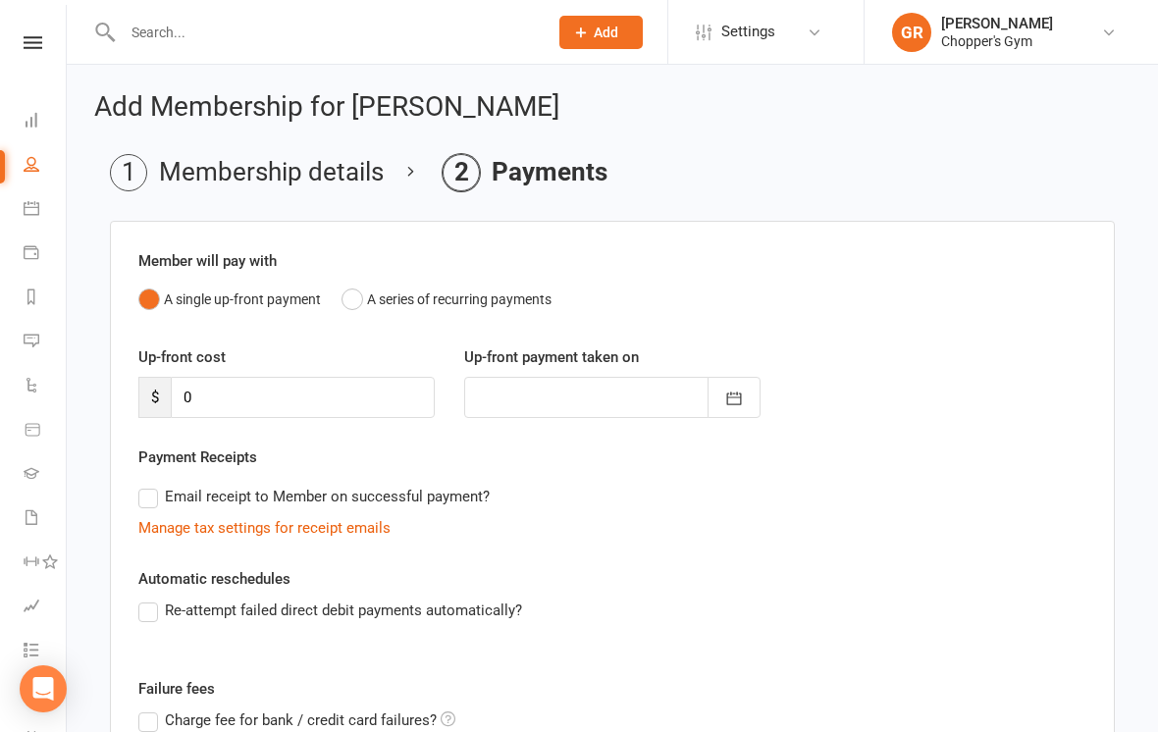
scroll to position [243, 0]
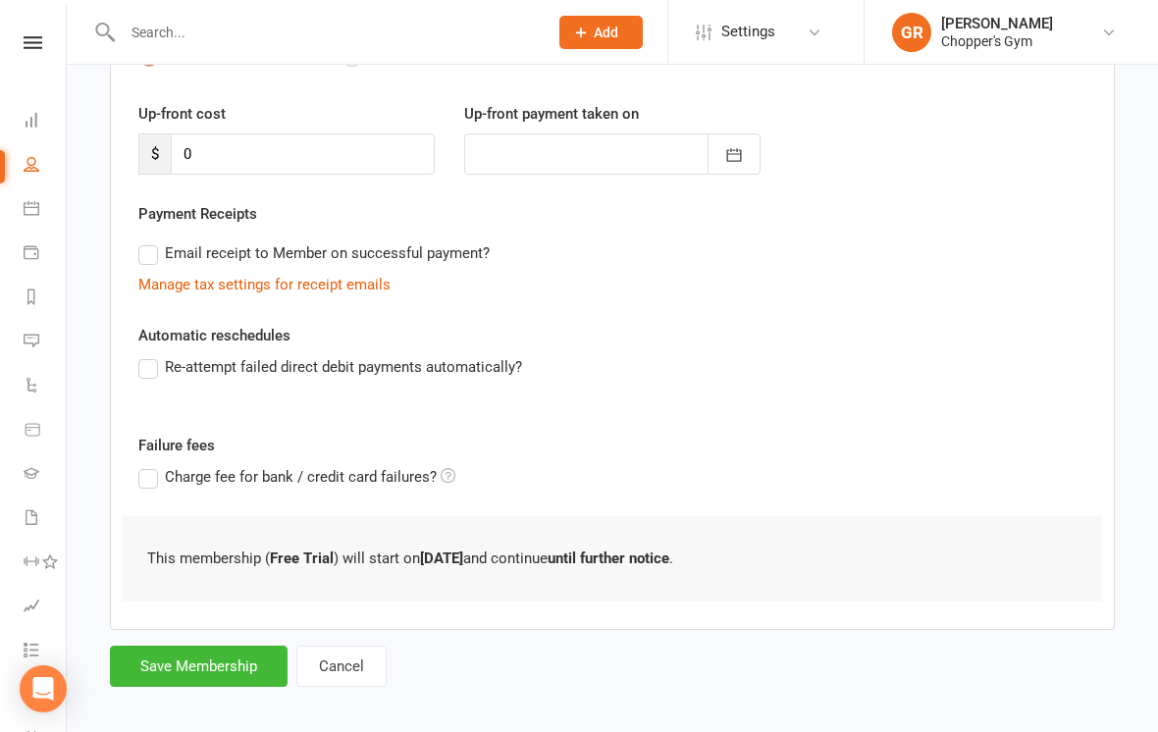
click at [267, 682] on button "Save Membership" at bounding box center [199, 665] width 178 height 41
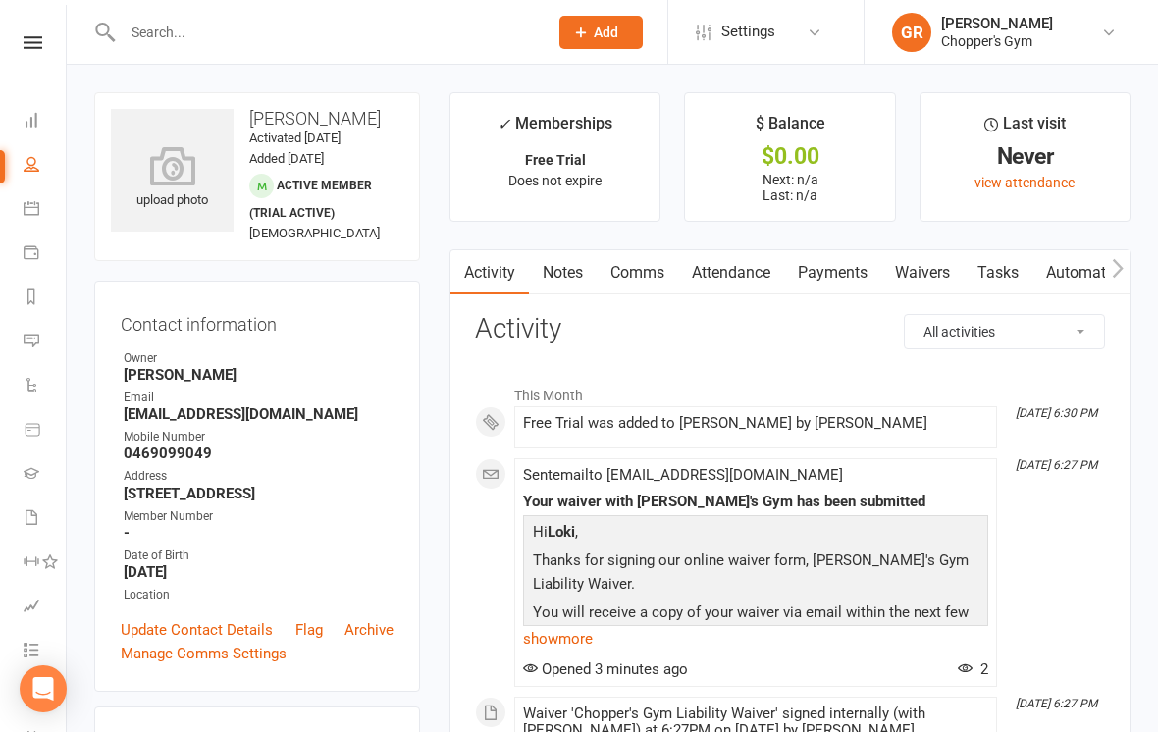
click at [151, 9] on div at bounding box center [313, 32] width 439 height 64
click at [149, 37] on input "text" at bounding box center [325, 32] width 417 height 27
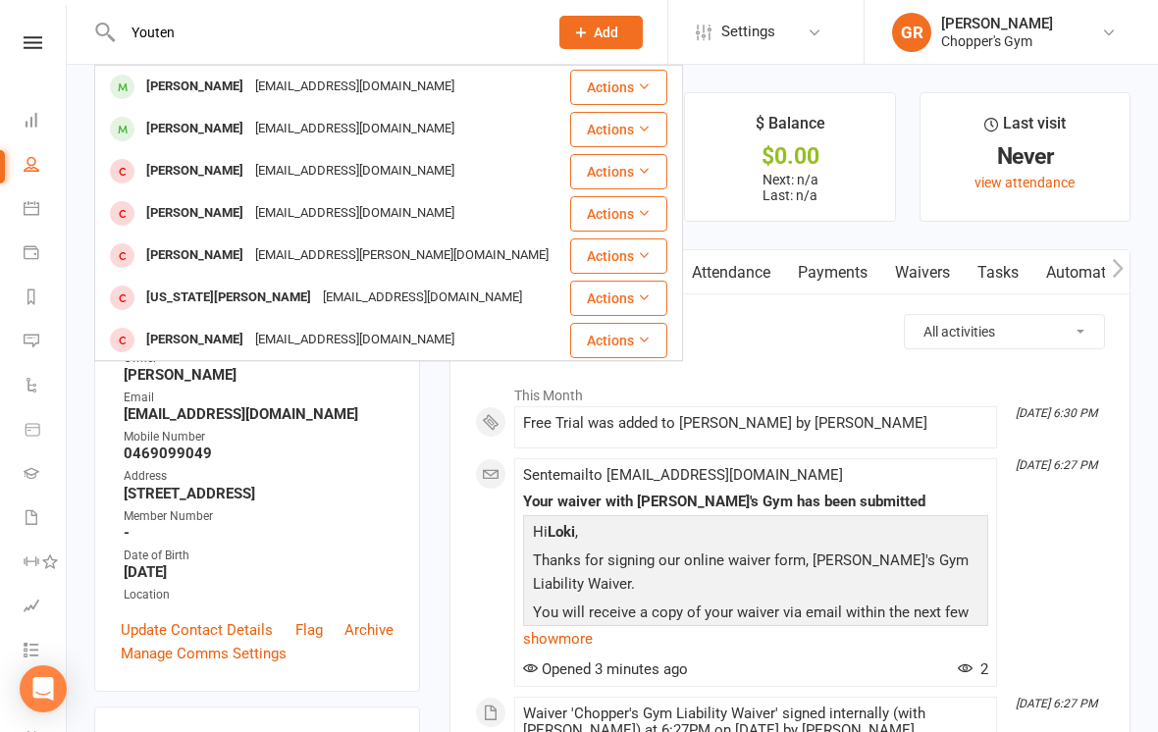
type input "Youten"
click at [493, 117] on div "[PERSON_NAME] [EMAIL_ADDRESS][DOMAIN_NAME]" at bounding box center [331, 129] width 471 height 40
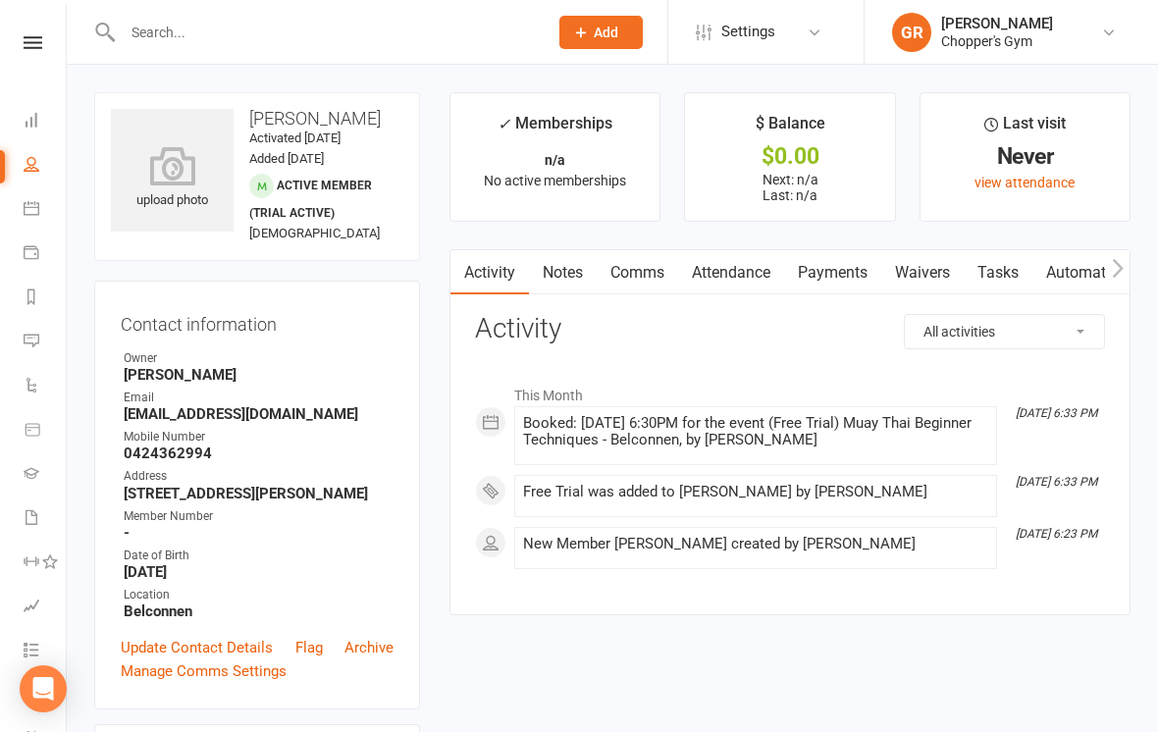
click at [931, 268] on link "Waivers" at bounding box center [922, 272] width 82 height 45
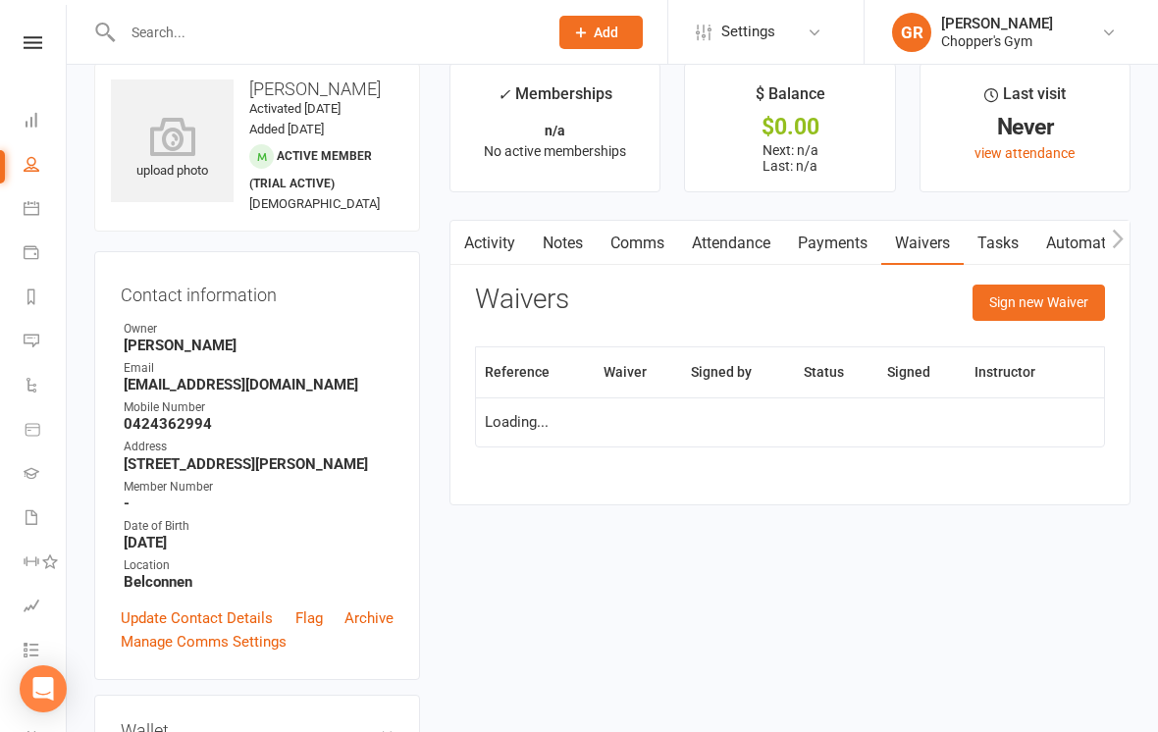
scroll to position [30, 0]
click at [1057, 298] on button "Sign new Waiver" at bounding box center [1038, 301] width 132 height 35
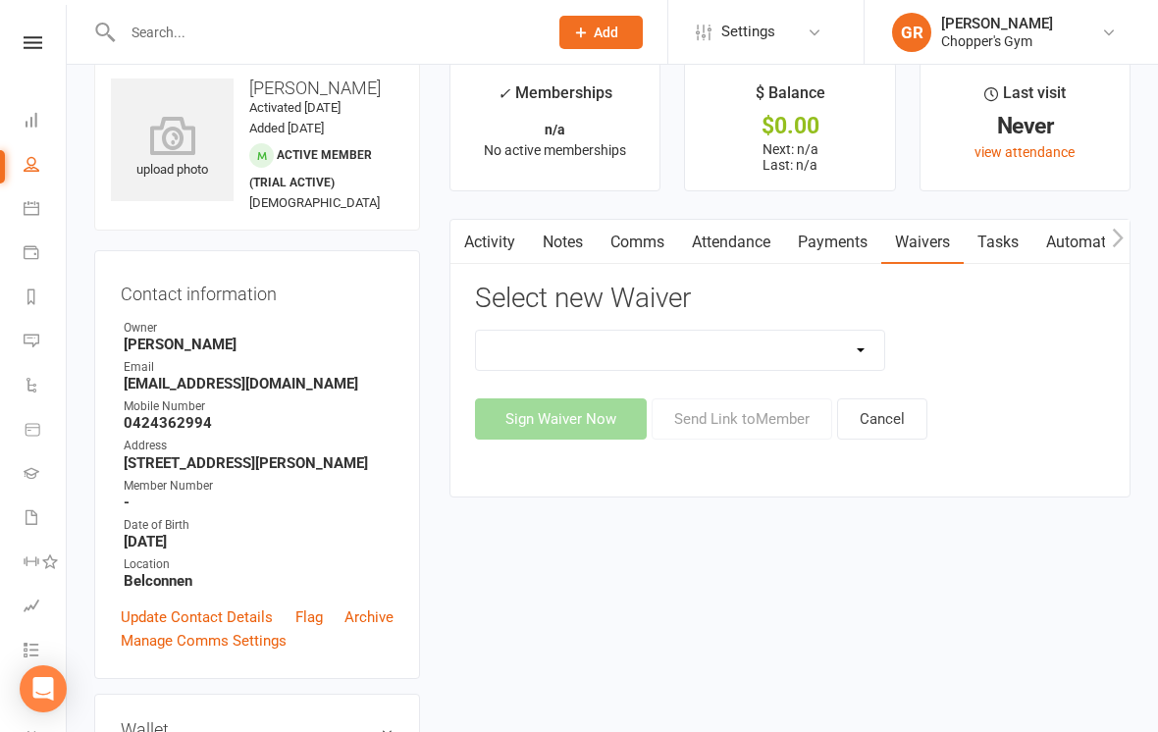
click at [696, 333] on select "12mth Up Front Membership Agreement Chopper's Gym Liability Waiver Chopper's Gy…" at bounding box center [680, 350] width 408 height 39
select select "13488"
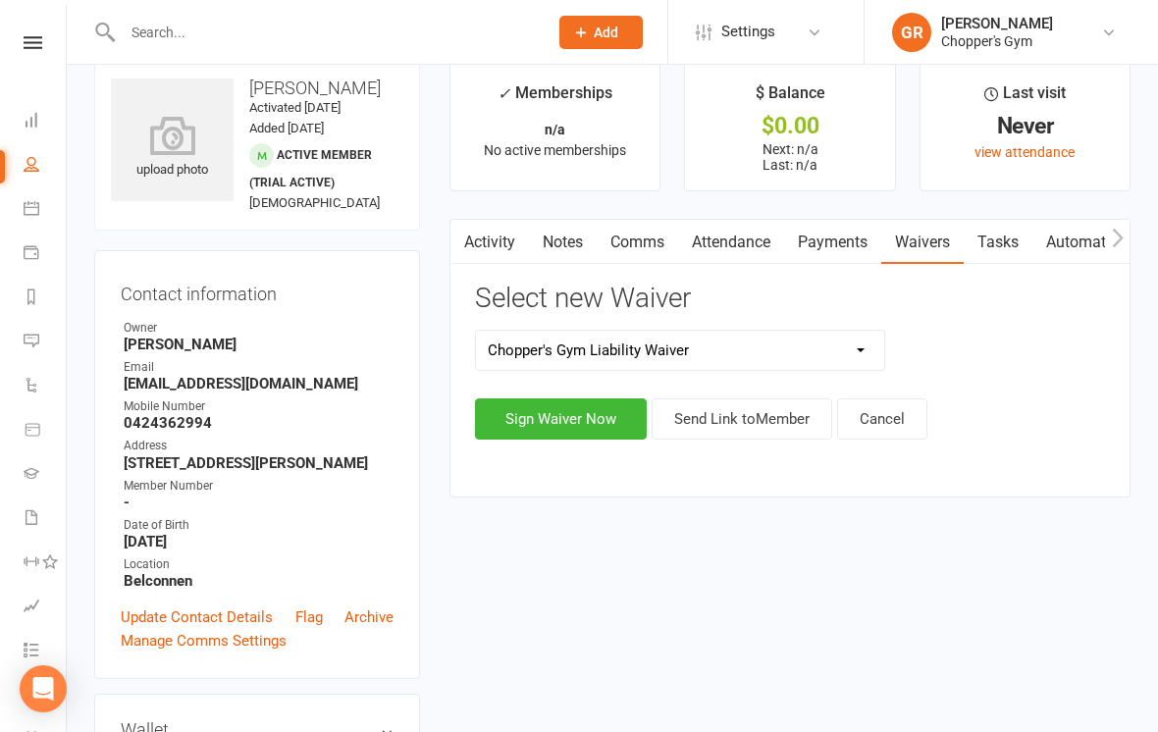
click at [594, 412] on button "Sign Waiver Now" at bounding box center [561, 418] width 172 height 41
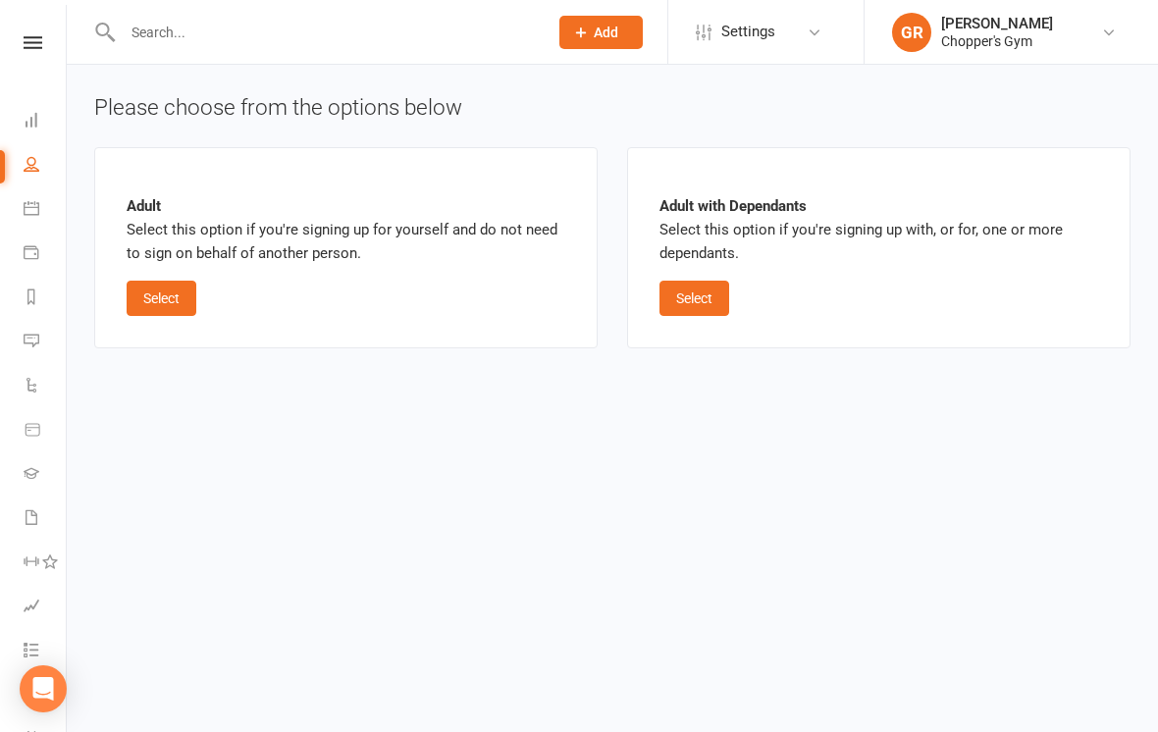
click at [161, 294] on button "Select" at bounding box center [162, 298] width 70 height 35
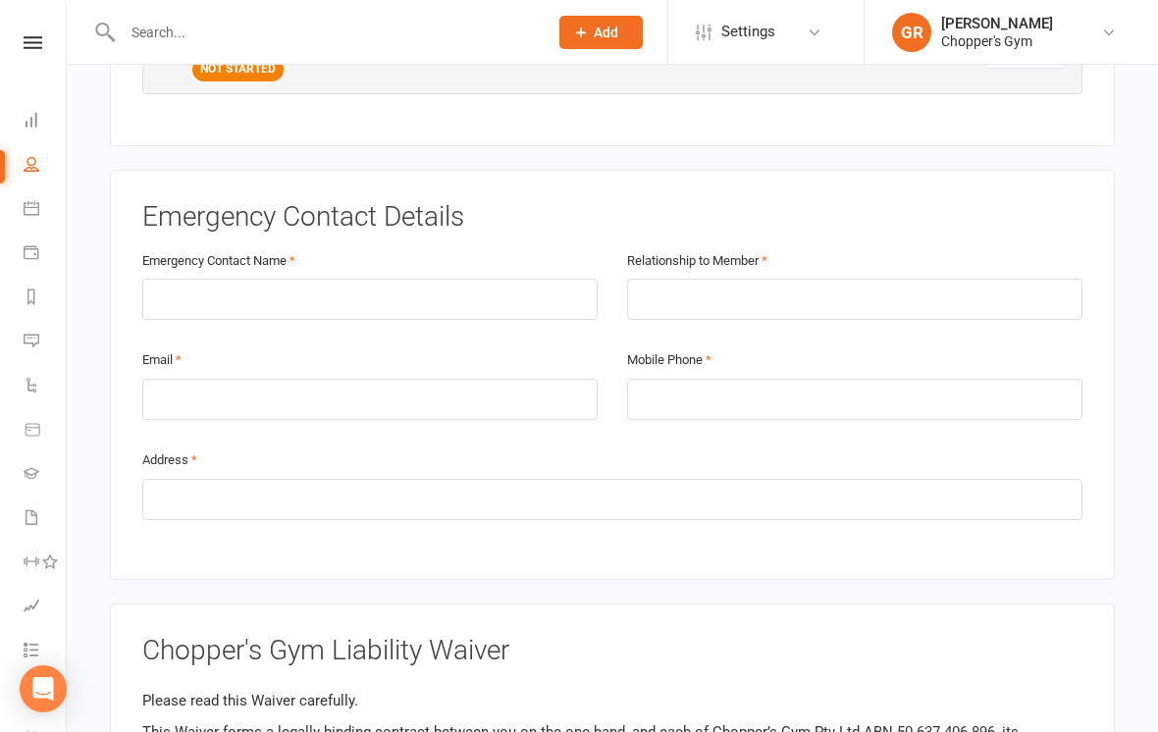
scroll to position [949, 0]
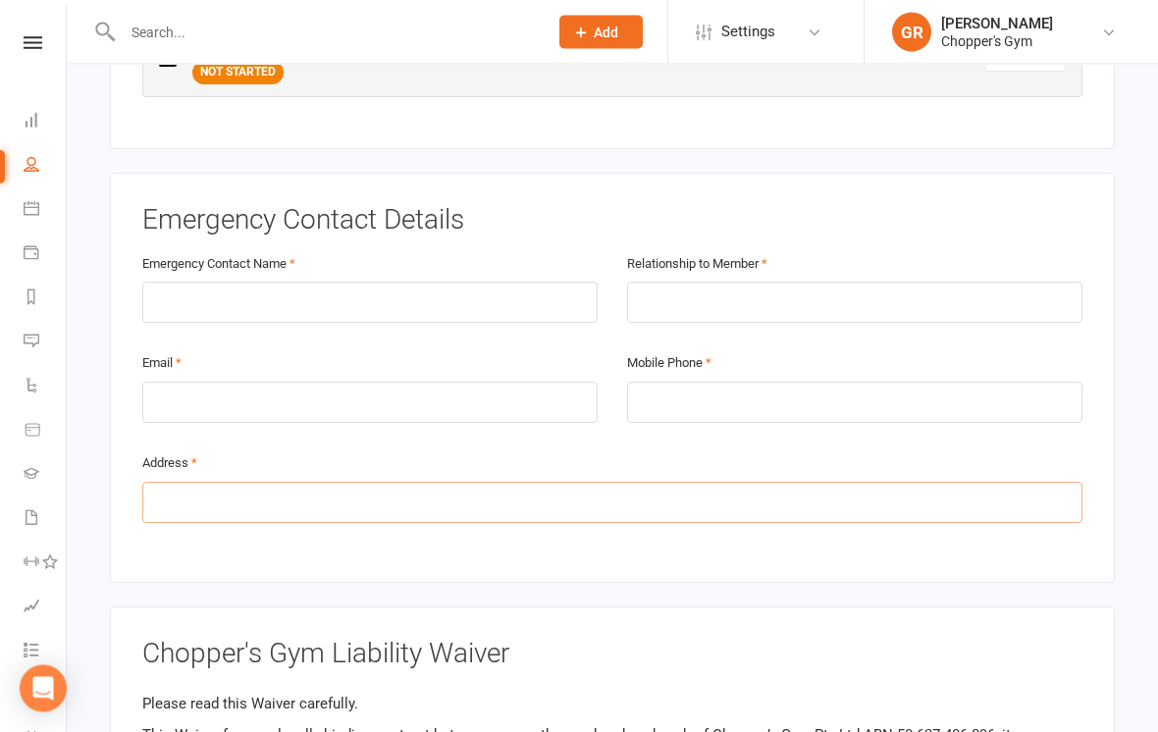
click at [520, 483] on input "text" at bounding box center [612, 503] width 940 height 41
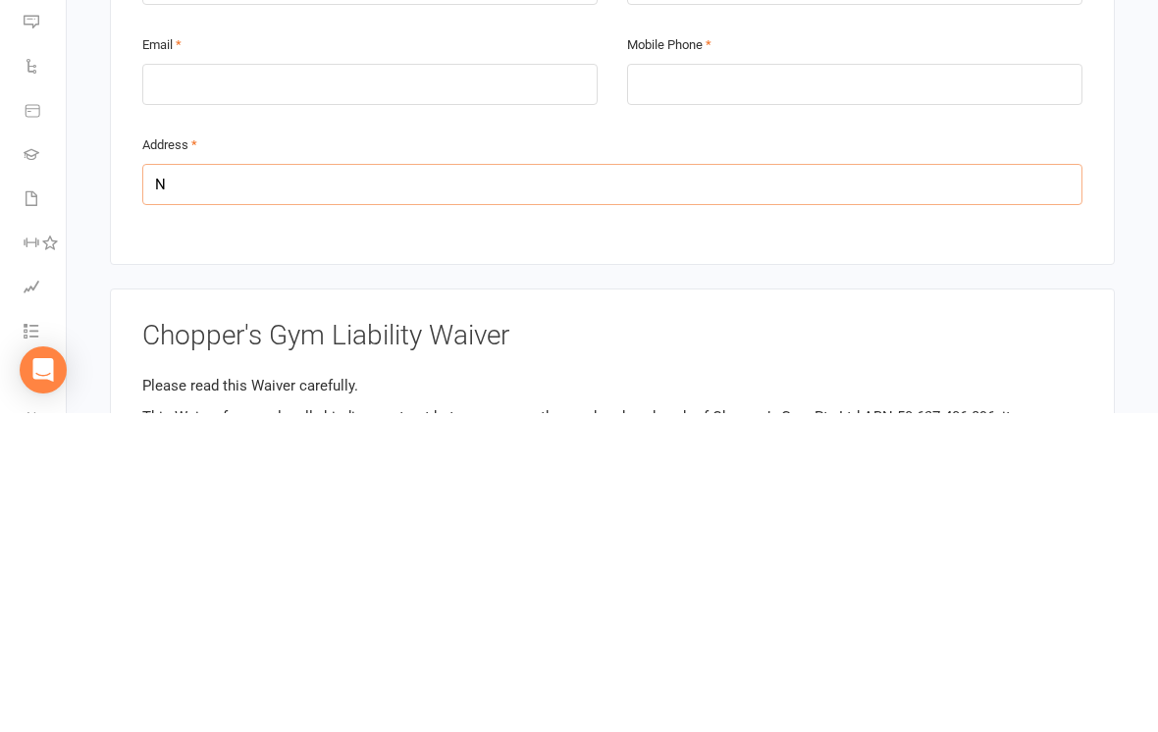
type input "NA"
